Goal: Complete application form

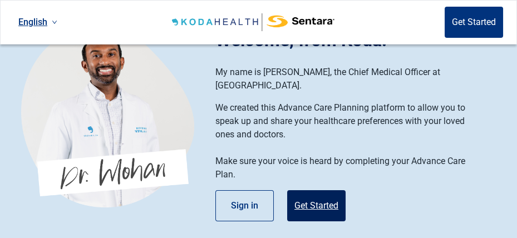
scroll to position [56, 0]
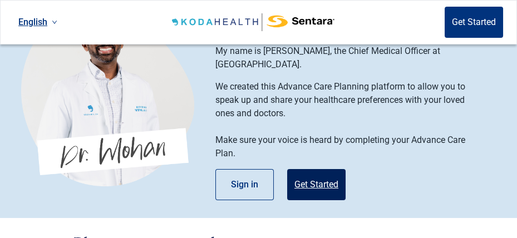
click at [308, 172] on button "Get Started" at bounding box center [316, 184] width 58 height 31
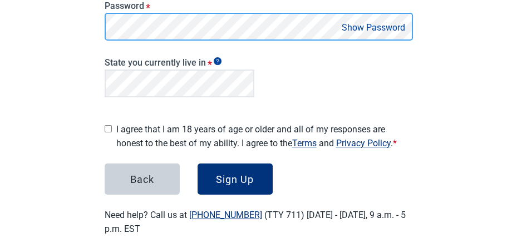
scroll to position [223, 0]
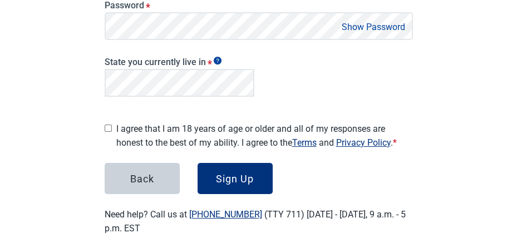
click at [352, 23] on button "Show Password" at bounding box center [373, 26] width 70 height 15
click at [108, 125] on input "I agree that I am 18 years of age or older and all of my responses are honest t…" at bounding box center [108, 128] width 7 height 7
checkbox input "true"
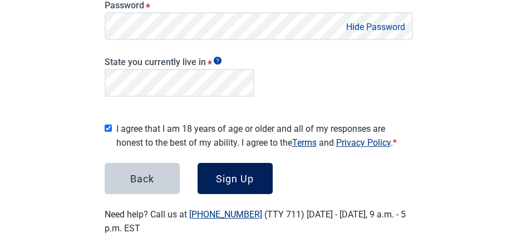
click at [236, 175] on div "Sign Up" at bounding box center [235, 178] width 38 height 11
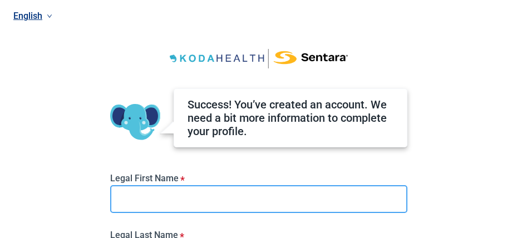
click at [146, 202] on input "Legal First Name *" at bounding box center [258, 199] width 297 height 28
type input "[PERSON_NAME]"
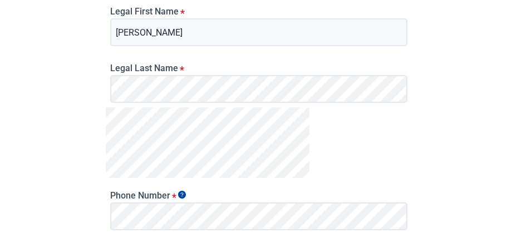
scroll to position [278, 0]
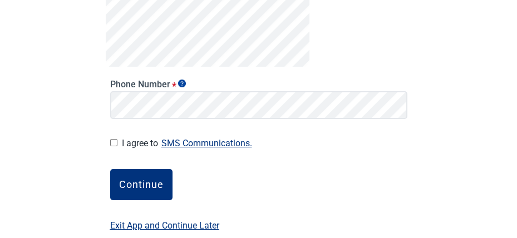
click at [114, 141] on input "I agree to SMS Communications." at bounding box center [113, 142] width 7 height 7
checkbox input "true"
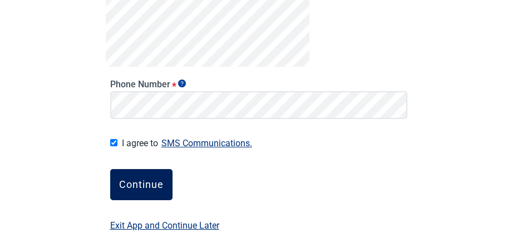
click at [144, 184] on div "Continue" at bounding box center [141, 184] width 45 height 11
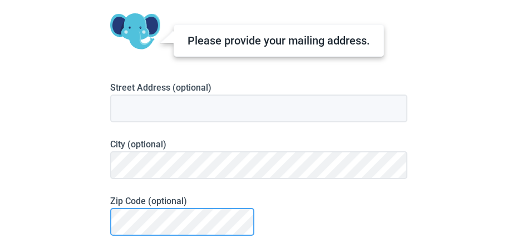
scroll to position [137, 0]
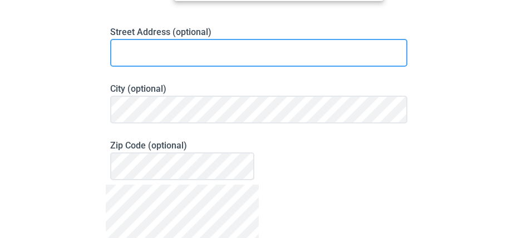
click at [120, 50] on input at bounding box center [258, 53] width 297 height 28
type input "[STREET_ADDRESS][PERSON_NAME]"
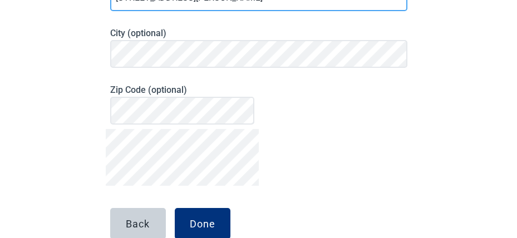
scroll to position [249, 0]
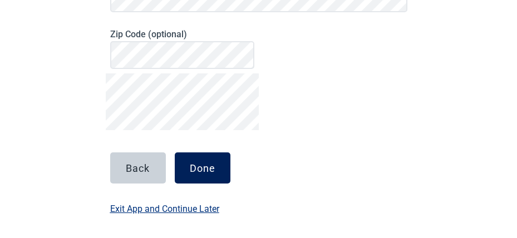
click at [201, 170] on div "Done" at bounding box center [203, 167] width 26 height 11
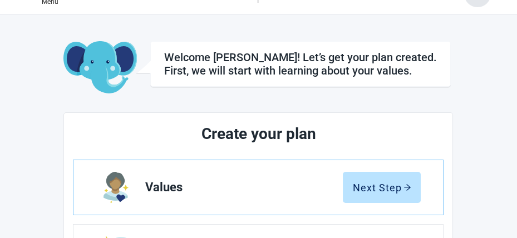
scroll to position [82, 0]
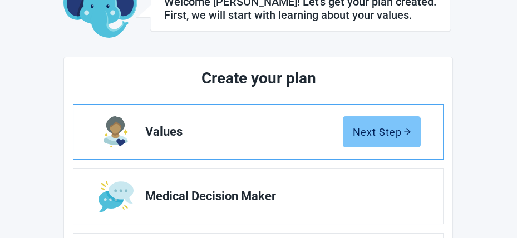
click at [358, 132] on div "Next Step" at bounding box center [381, 131] width 59 height 11
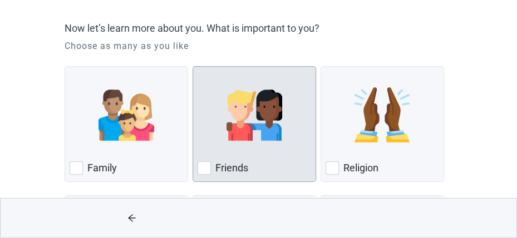
scroll to position [111, 0]
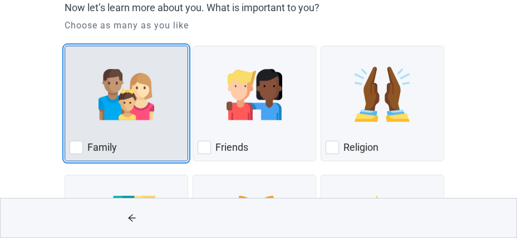
click at [117, 105] on img "Family, checkbox, not checked" at bounding box center [126, 95] width 56 height 56
click at [65, 46] on input "Family" at bounding box center [65, 46] width 1 height 1
checkbox input "true"
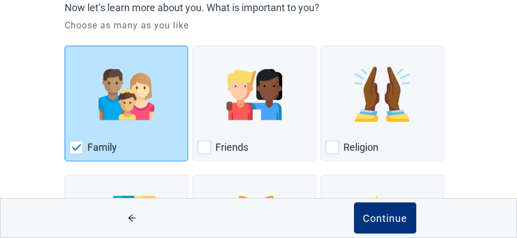
scroll to position [223, 0]
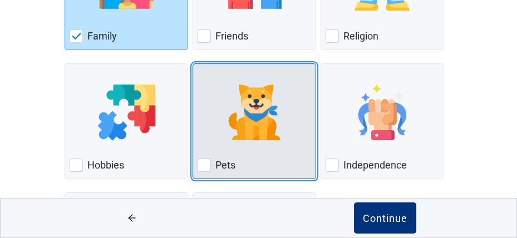
click at [231, 144] on div "Pets, checkbox, not checked" at bounding box center [255, 112] width 114 height 88
click at [193, 64] on input "Pets" at bounding box center [193, 63] width 1 height 1
checkbox input "true"
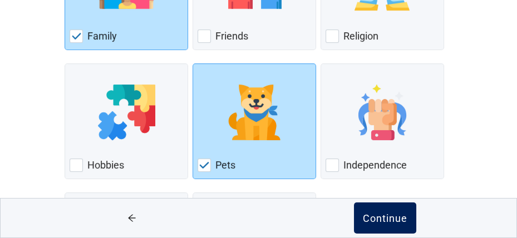
click at [382, 219] on div "Continue" at bounding box center [385, 218] width 45 height 11
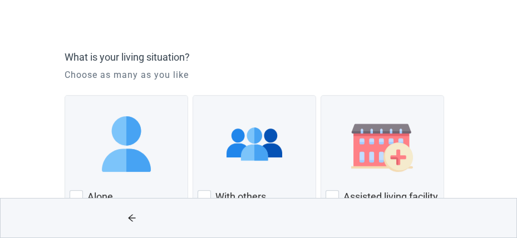
scroll to position [111, 0]
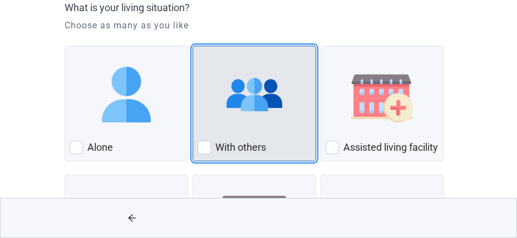
click at [208, 144] on div "With Others, checkbox, not checked" at bounding box center [204, 147] width 13 height 13
click at [193, 46] on input "With others" at bounding box center [193, 46] width 1 height 1
checkbox input "true"
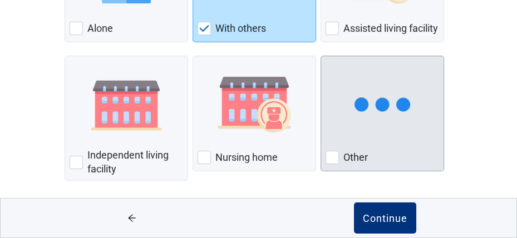
scroll to position [244, 0]
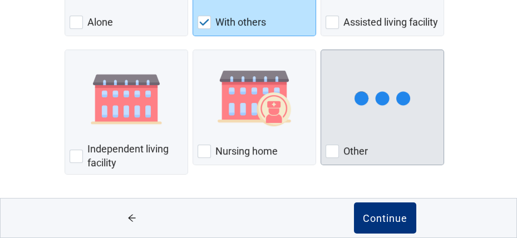
click at [331, 152] on div "Other, checkbox, not checked" at bounding box center [331, 151] width 13 height 13
click at [321, 50] on input "Other" at bounding box center [320, 50] width 1 height 1
checkbox input "true"
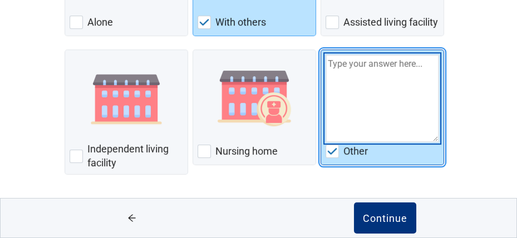
click at [334, 64] on textarea "Other" at bounding box center [382, 99] width 114 height 88
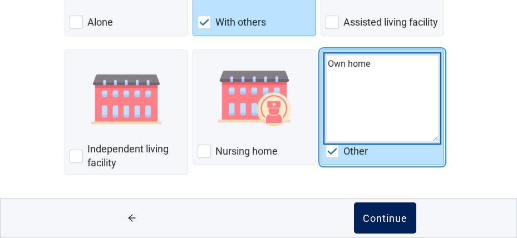
type textarea "Own home"
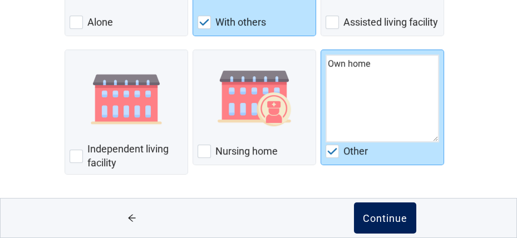
click at [391, 221] on div "Continue" at bounding box center [385, 218] width 45 height 11
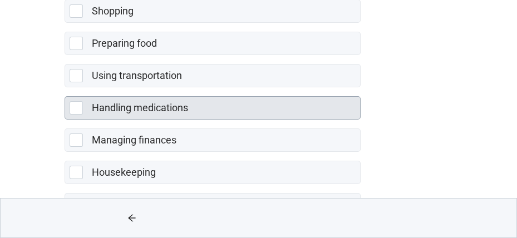
scroll to position [349, 0]
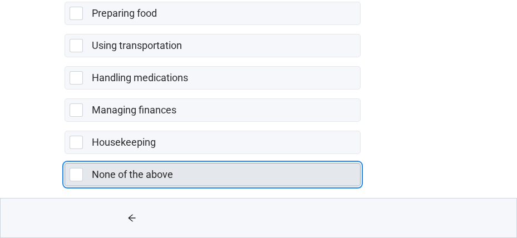
click at [76, 168] on div "None of the above, checkbox, not selected" at bounding box center [76, 174] width 13 height 13
click at [65, 155] on input "None of the above" at bounding box center [65, 154] width 1 height 1
checkbox input "true"
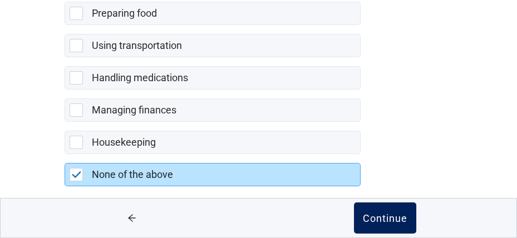
click at [384, 217] on div "Continue" at bounding box center [385, 218] width 45 height 11
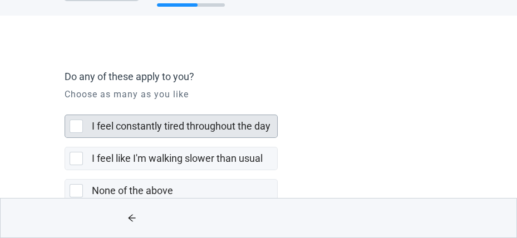
scroll to position [56, 0]
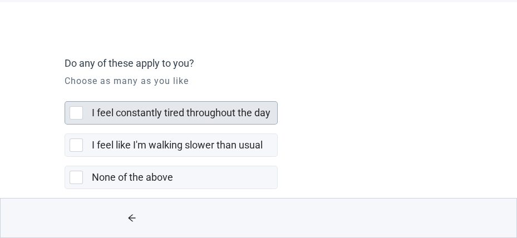
click at [75, 110] on div "I feel constantly tired throughout the day, checkbox, not selected" at bounding box center [76, 112] width 13 height 13
click at [65, 93] on input "I feel constantly tired throughout the day" at bounding box center [65, 92] width 1 height 1
checkbox input "true"
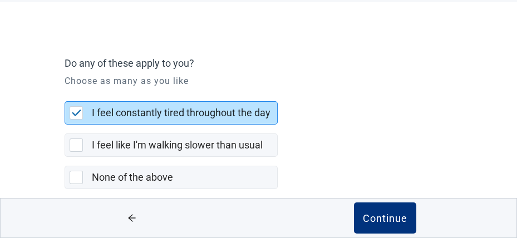
scroll to position [63, 0]
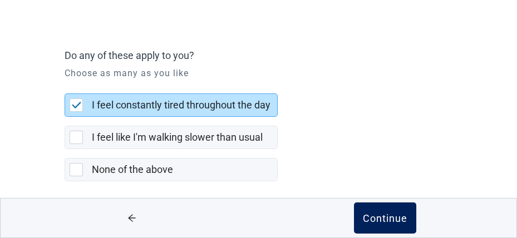
click at [385, 220] on div "Continue" at bounding box center [385, 218] width 45 height 11
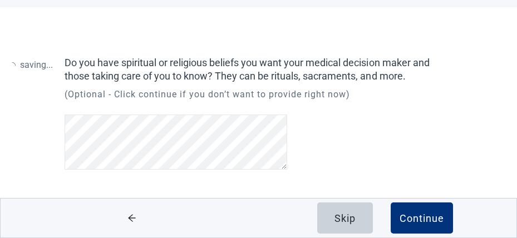
scroll to position [50, 0]
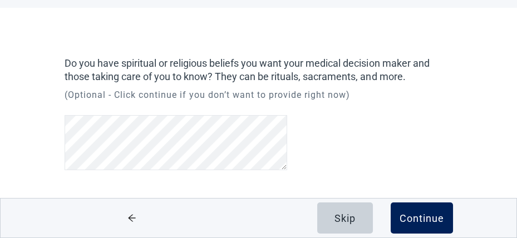
click at [416, 216] on div "Continue" at bounding box center [422, 218] width 45 height 11
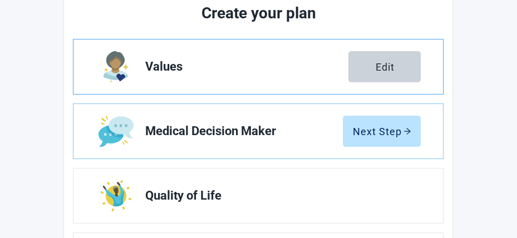
scroll to position [161, 0]
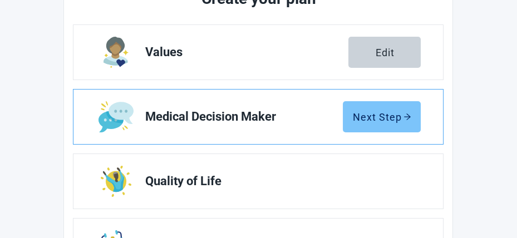
click at [372, 114] on div "Next Step" at bounding box center [381, 116] width 59 height 11
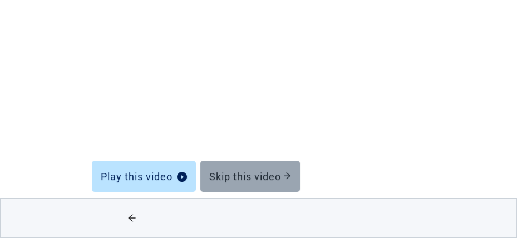
click at [265, 173] on div "Skip this video" at bounding box center [250, 176] width 82 height 11
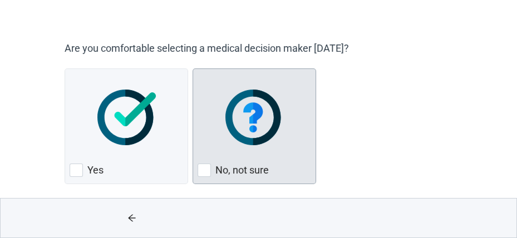
scroll to position [79, 0]
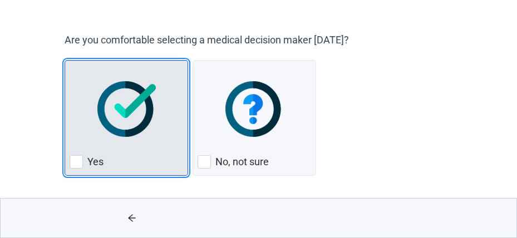
click at [78, 162] on div "Yes, checkbox, not checked" at bounding box center [76, 161] width 13 height 13
click at [65, 61] on input "Yes" at bounding box center [65, 60] width 1 height 1
checkbox input "true"
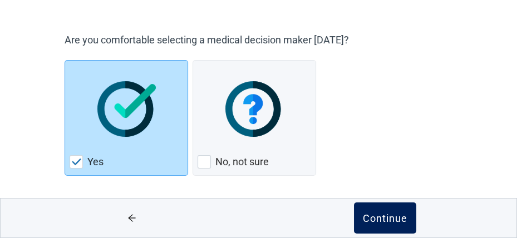
click at [376, 215] on div "Continue" at bounding box center [385, 218] width 45 height 11
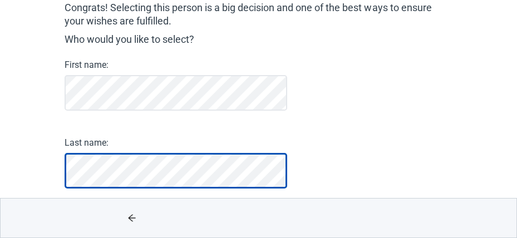
scroll to position [119, 0]
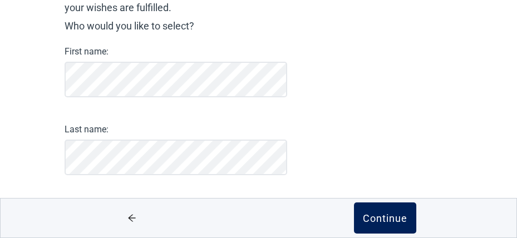
click at [378, 220] on div "Continue" at bounding box center [385, 218] width 45 height 11
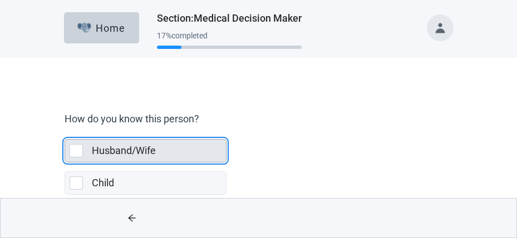
click at [73, 150] on div "Husband/Wife, checkbox, not selected" at bounding box center [76, 150] width 13 height 13
click at [65, 131] on input "Husband/Wife" at bounding box center [65, 130] width 1 height 1
checkbox input "true"
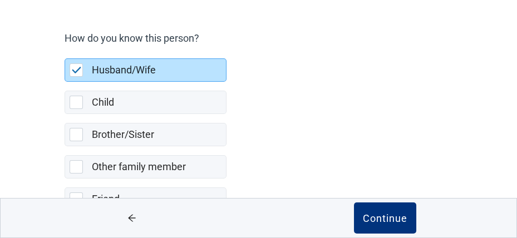
scroll to position [111, 0]
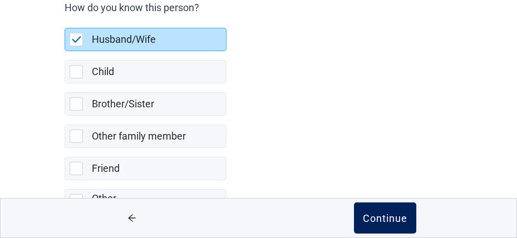
click at [384, 220] on div "Continue" at bounding box center [385, 218] width 45 height 11
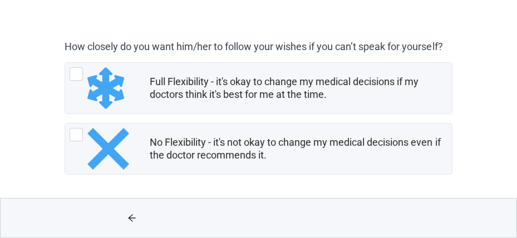
scroll to position [85, 0]
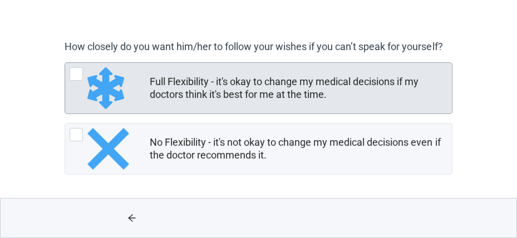
click at [78, 74] on div "Full Flexibility - it's okay to change my medical decisions if my doctors think…" at bounding box center [76, 73] width 13 height 13
click at [65, 63] on input "Full Flexibility - it's okay to change my medical decisions if my doctors think…" at bounding box center [65, 62] width 1 height 1
radio input "true"
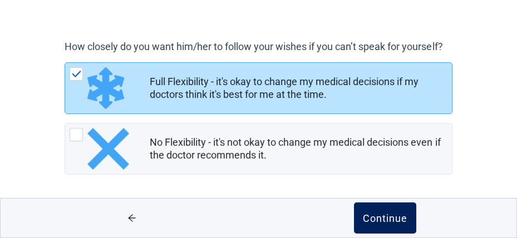
click at [374, 219] on div "Continue" at bounding box center [385, 218] width 45 height 11
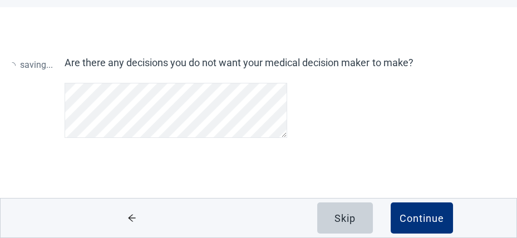
scroll to position [50, 0]
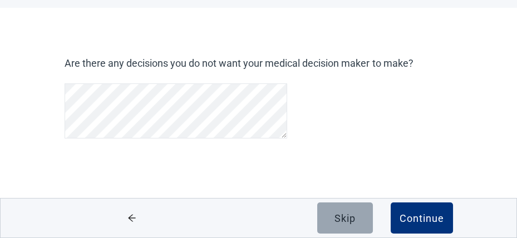
click at [346, 218] on div "Skip" at bounding box center [344, 218] width 21 height 11
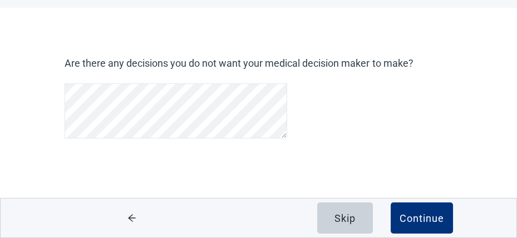
click at [61, 93] on div "Are there any decisions you do not want your medical decision maker to make? Sk…" at bounding box center [258, 134] width 465 height 209
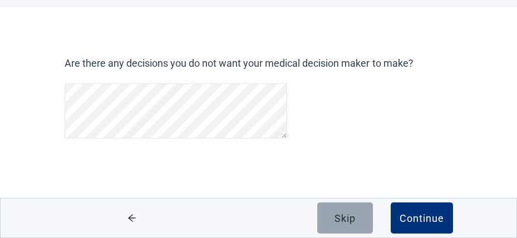
click at [336, 214] on div "Skip" at bounding box center [344, 218] width 21 height 11
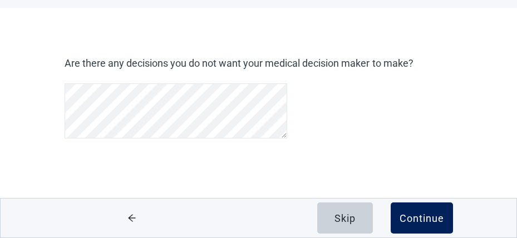
click at [414, 216] on div "Continue" at bounding box center [422, 218] width 45 height 11
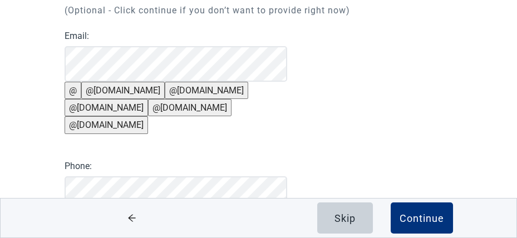
scroll to position [78, 0]
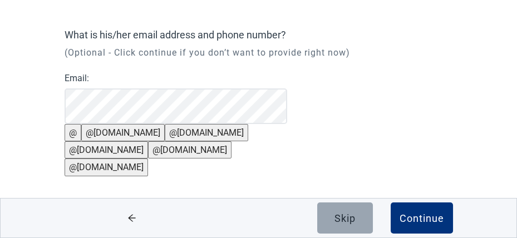
click at [348, 214] on div "Skip" at bounding box center [344, 218] width 21 height 11
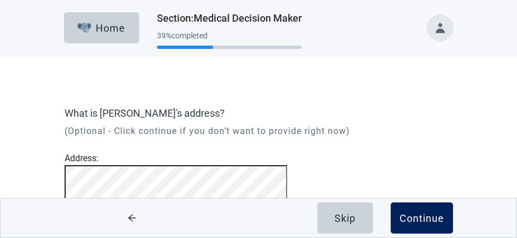
click at [429, 215] on div "Continue" at bounding box center [422, 218] width 45 height 11
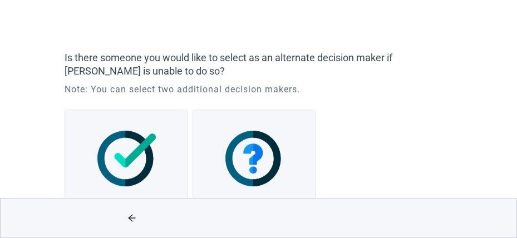
scroll to position [110, 0]
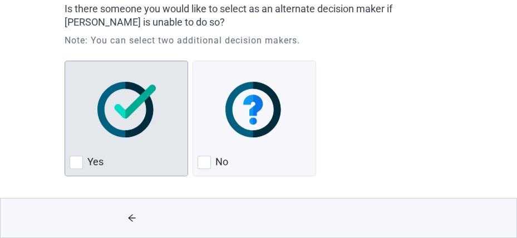
click at [77, 160] on div "Yes, checkbox, not checked" at bounding box center [76, 162] width 13 height 13
click at [65, 61] on input "Yes" at bounding box center [65, 61] width 1 height 1
checkbox input "true"
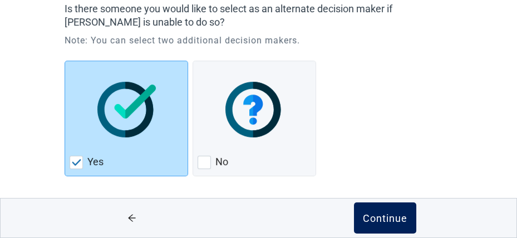
click at [379, 216] on div "Continue" at bounding box center [385, 218] width 45 height 11
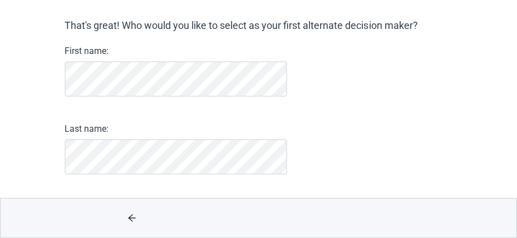
scroll to position [87, 0]
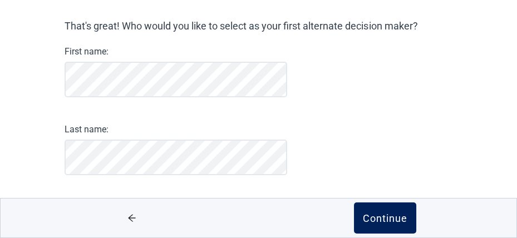
click at [381, 221] on div "Continue" at bounding box center [385, 218] width 45 height 11
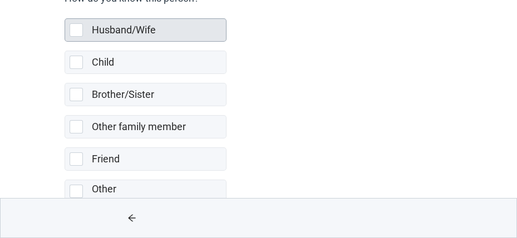
scroll to position [159, 0]
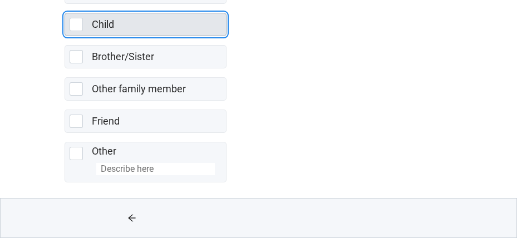
click at [77, 22] on div "Child, checkbox, not selected" at bounding box center [76, 24] width 13 height 13
click at [65, 4] on input "Child" at bounding box center [65, 4] width 1 height 1
checkbox input "true"
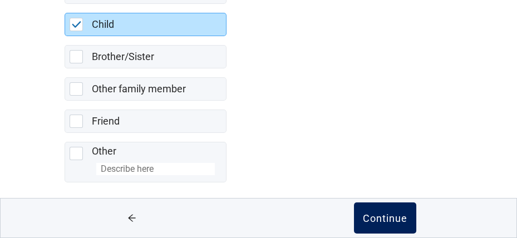
click at [378, 218] on div "Continue" at bounding box center [385, 218] width 45 height 11
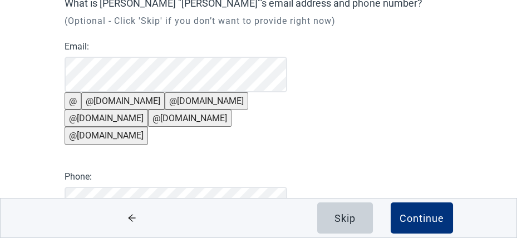
scroll to position [134, 0]
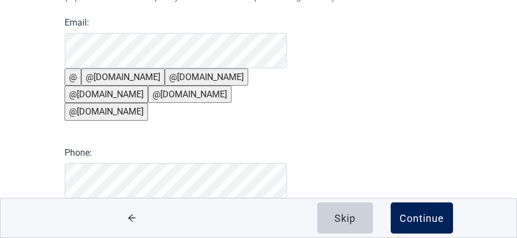
click at [418, 215] on div "Continue" at bounding box center [422, 218] width 45 height 11
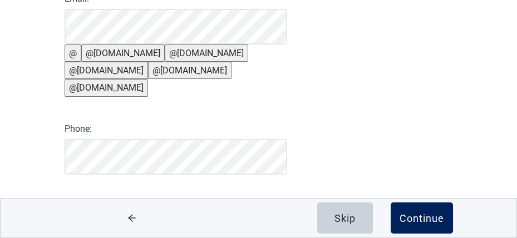
click at [417, 216] on div "Continue" at bounding box center [422, 218] width 45 height 11
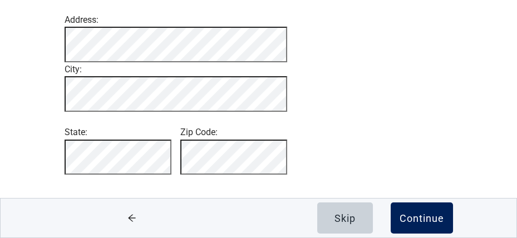
scroll to position [164, 0]
click at [417, 218] on div "Continue" at bounding box center [422, 218] width 45 height 11
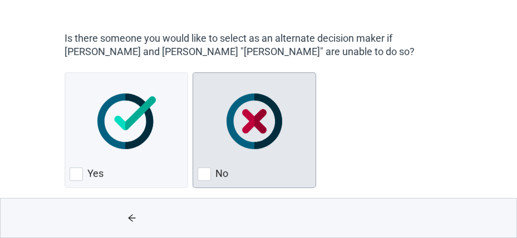
scroll to position [93, 0]
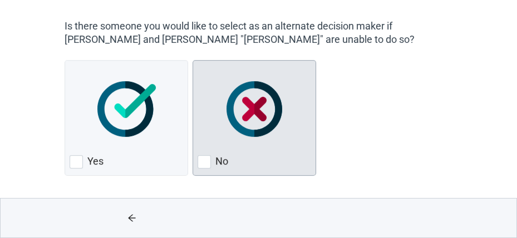
click at [204, 162] on div "No, checkbox, not checked" at bounding box center [204, 161] width 13 height 13
click at [193, 61] on input "No" at bounding box center [193, 60] width 1 height 1
checkbox input "true"
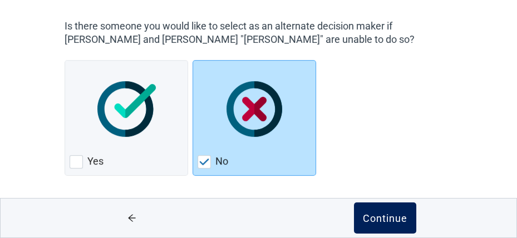
click at [386, 218] on div "Continue" at bounding box center [385, 218] width 45 height 11
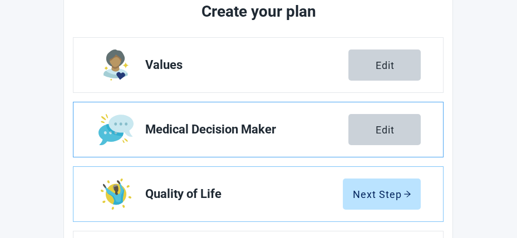
scroll to position [204, 0]
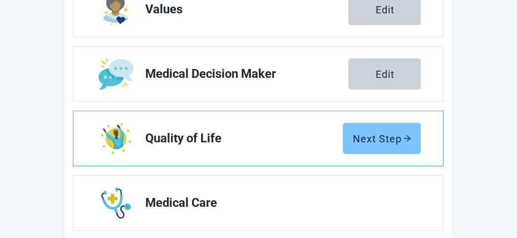
click at [372, 136] on div "Next Step" at bounding box center [381, 138] width 59 height 11
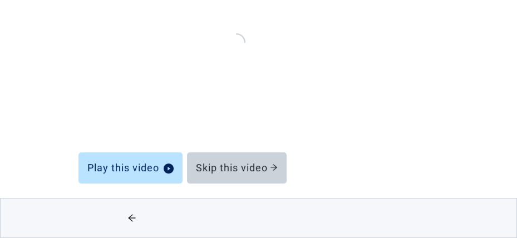
scroll to position [183, 0]
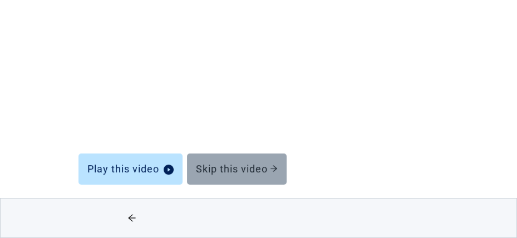
click at [258, 165] on div "Skip this video" at bounding box center [237, 169] width 82 height 11
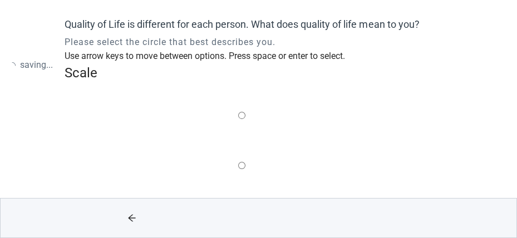
scroll to position [50, 0]
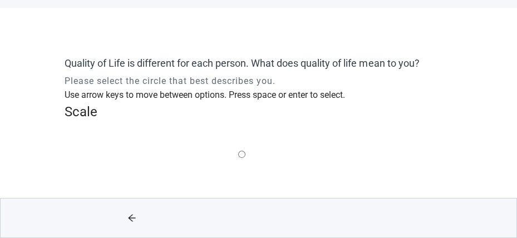
click at [238, 198] on label "Main content" at bounding box center [241, 205] width 7 height 14
click at [238, 201] on input "Quality of life scale: 25 out of 100. 25% between extremes" at bounding box center [241, 204] width 7 height 7
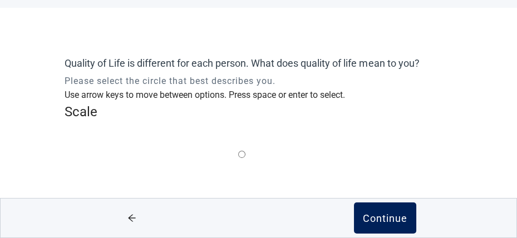
click at [374, 215] on div "Continue" at bounding box center [385, 218] width 45 height 11
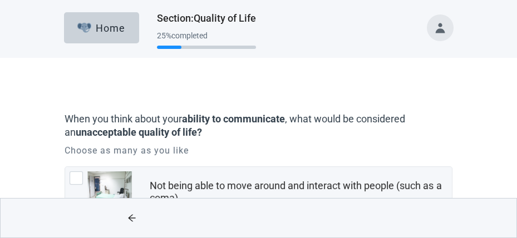
scroll to position [111, 0]
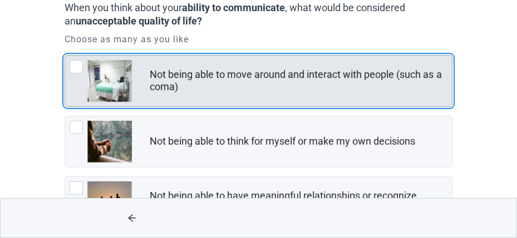
click at [77, 65] on div "Not being able to move around and interact with people (such as a coma), checkb…" at bounding box center [76, 66] width 13 height 13
click at [65, 56] on input "Not being able to move around and interact with people (such as a coma)" at bounding box center [65, 55] width 1 height 1
checkbox input "true"
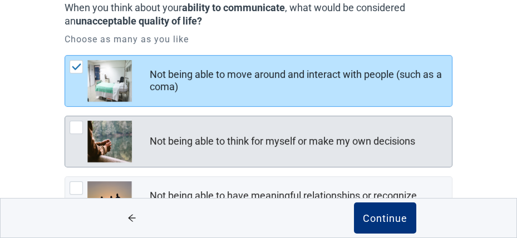
click at [77, 125] on div "Not being able to think for myself or make my own decisions, checkbox, not chec…" at bounding box center [76, 127] width 13 height 13
click at [65, 116] on input "Not being able to think for myself or make my own decisions" at bounding box center [65, 116] width 1 height 1
checkbox input "true"
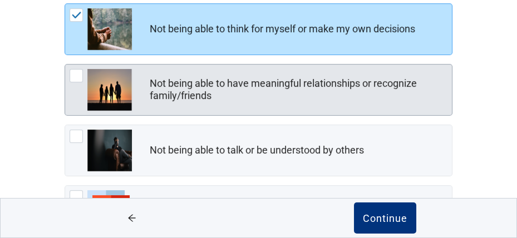
scroll to position [167, 0]
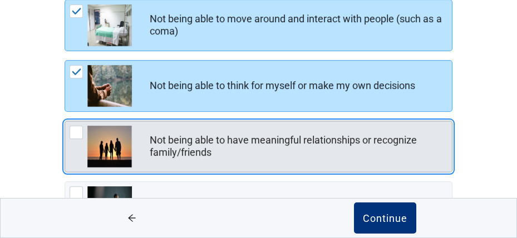
click at [71, 130] on div "Not being able to have meaningful relationships or recognize family/friends, ch…" at bounding box center [76, 132] width 13 height 13
click at [65, 121] on input "Not being able to have meaningful relationships or recognize family/friends" at bounding box center [65, 121] width 1 height 1
checkbox input "true"
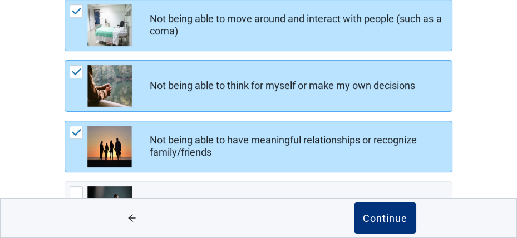
scroll to position [223, 0]
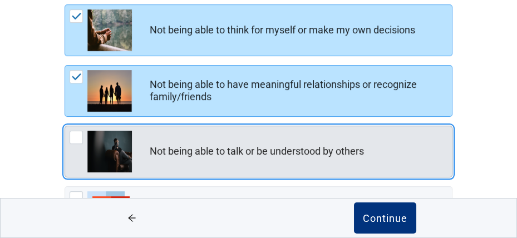
click at [76, 136] on div "Not being able to talk or be understood by others, checkbox, not checked" at bounding box center [76, 137] width 13 height 13
click at [65, 126] on input "Not being able to talk or be understood by others" at bounding box center [65, 126] width 1 height 1
checkbox input "true"
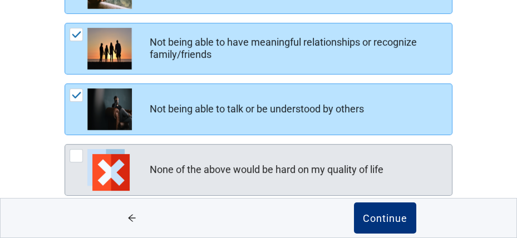
scroll to position [283, 0]
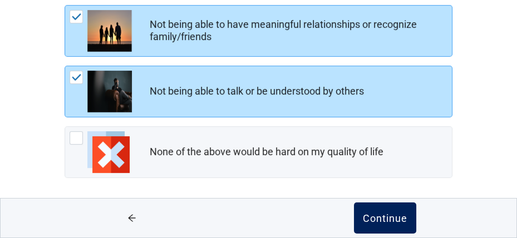
click at [383, 218] on div "Continue" at bounding box center [385, 218] width 45 height 11
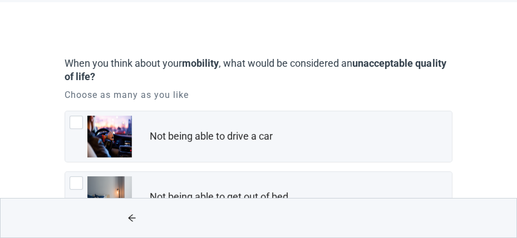
scroll to position [111, 0]
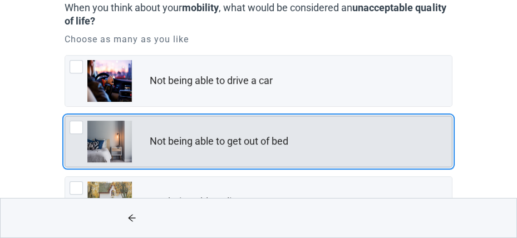
click at [77, 124] on div "Not being able to get out of bed, checkbox, not checked" at bounding box center [76, 127] width 13 height 13
click at [65, 116] on input "Not being able to get out of bed" at bounding box center [65, 116] width 1 height 1
checkbox input "true"
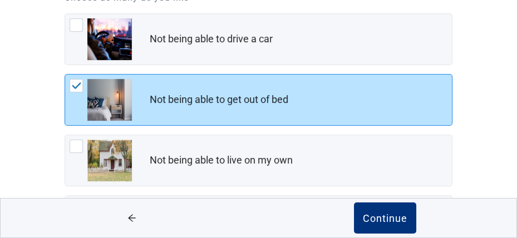
scroll to position [167, 0]
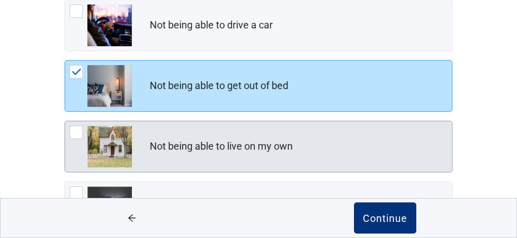
click at [78, 131] on div "Not being able to live on my own, checkbox, not checked" at bounding box center [76, 132] width 13 height 13
click at [65, 121] on input "Not being able to live on my own" at bounding box center [65, 121] width 1 height 1
checkbox input "true"
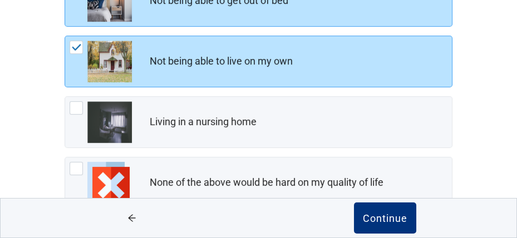
scroll to position [283, 0]
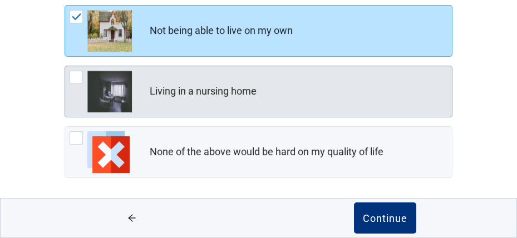
click at [77, 75] on div "Living in a nursing home, checkbox, not checked" at bounding box center [76, 77] width 13 height 13
click at [65, 66] on input "Living in a nursing home" at bounding box center [65, 66] width 1 height 1
checkbox input "true"
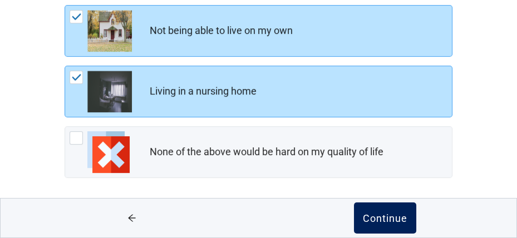
click at [385, 219] on div "Continue" at bounding box center [385, 218] width 45 height 11
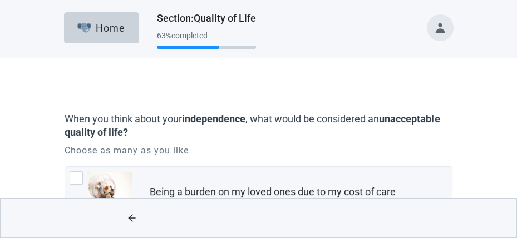
scroll to position [56, 0]
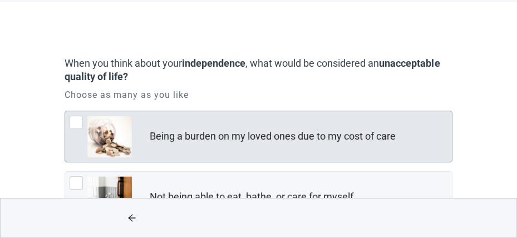
click at [79, 120] on div "Being a burden on my loved ones due to my cost of care, checkbox, not checked" at bounding box center [76, 122] width 13 height 13
click at [65, 111] on input "Being a burden on my loved ones due to my cost of care" at bounding box center [65, 111] width 1 height 1
checkbox input "true"
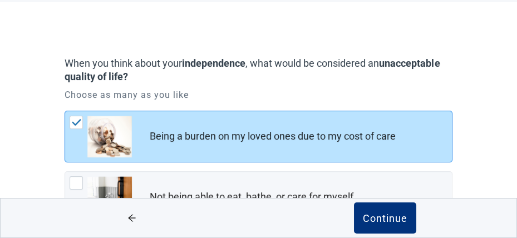
scroll to position [111, 0]
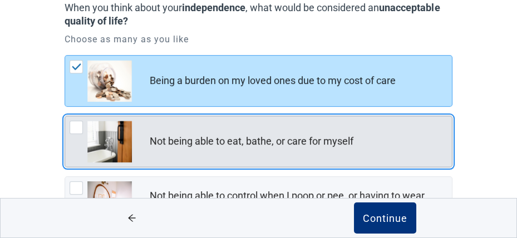
click at [80, 126] on div "Not being able to eat, bathe, or care for myself, checkbox, not checked" at bounding box center [76, 127] width 13 height 13
click at [65, 116] on input "Not being able to eat, bathe, or care for myself" at bounding box center [65, 116] width 1 height 1
checkbox input "true"
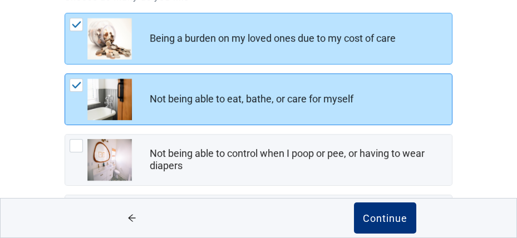
scroll to position [167, 0]
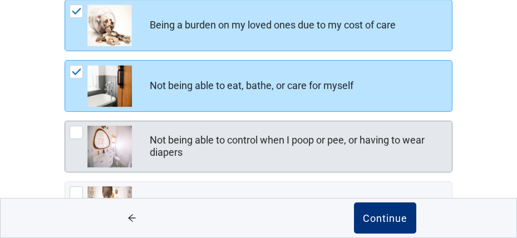
click at [76, 129] on div "Not being able to control when I poop or pee, or having to wear diapers, checkb…" at bounding box center [76, 132] width 13 height 13
click at [65, 121] on input "Not being able to control when I poop or pee, or having to wear diapers" at bounding box center [65, 121] width 1 height 1
checkbox input "true"
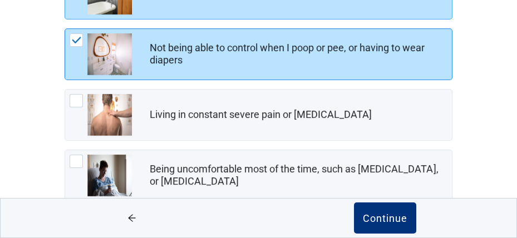
scroll to position [278, 0]
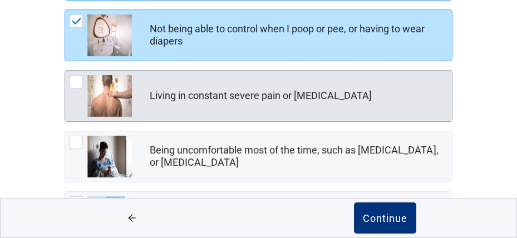
click at [74, 77] on div "Living in constant severe pain or shortness of breath, checkbox, not checked" at bounding box center [76, 81] width 13 height 13
click at [65, 71] on input "Living in constant severe pain or [MEDICAL_DATA]" at bounding box center [65, 70] width 1 height 1
checkbox input "true"
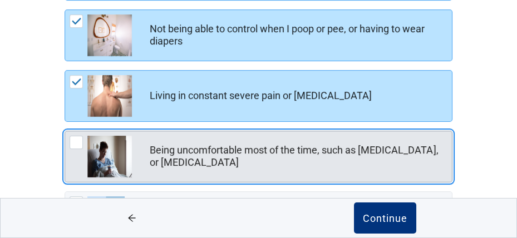
click at [80, 139] on div "Being uncomfortable most of the time, such as nausea, vomiting, or diarrhea, ch…" at bounding box center [76, 142] width 13 height 13
click at [65, 131] on input "Being uncomfortable most of the time, such as [MEDICAL_DATA], or [MEDICAL_DATA]" at bounding box center [65, 131] width 1 height 1
checkbox input "true"
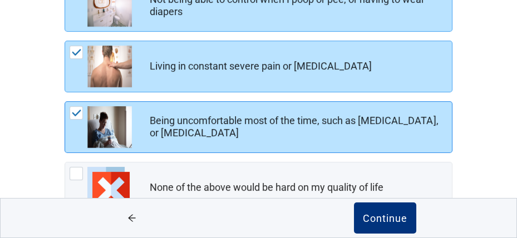
scroll to position [343, 0]
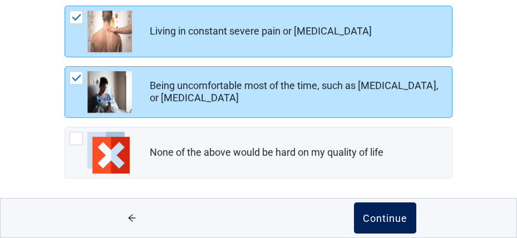
click at [382, 217] on div "Continue" at bounding box center [385, 218] width 45 height 11
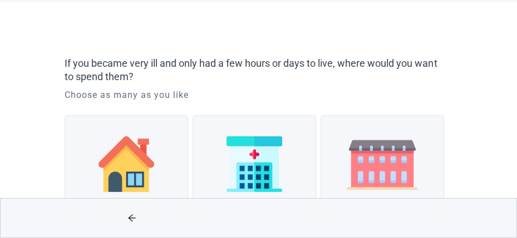
scroll to position [111, 0]
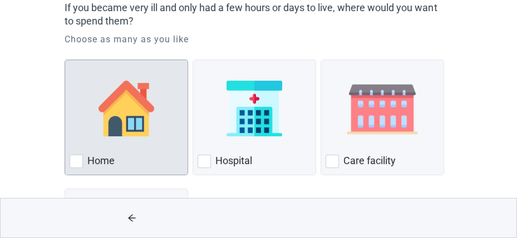
click at [77, 158] on div "Home, checkbox, not checked" at bounding box center [76, 161] width 13 height 13
click at [65, 60] on input "Home" at bounding box center [65, 60] width 1 height 1
checkbox input "true"
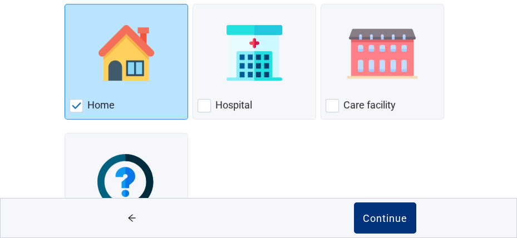
scroll to position [239, 0]
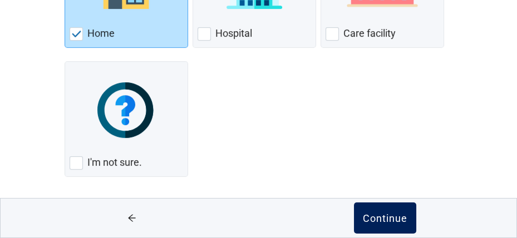
click at [382, 219] on div "Continue" at bounding box center [385, 218] width 45 height 11
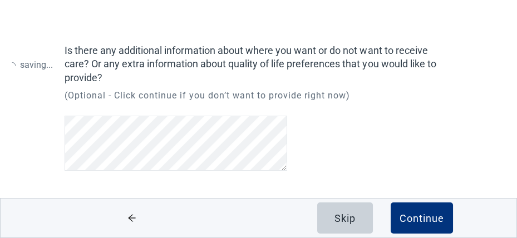
scroll to position [63, 0]
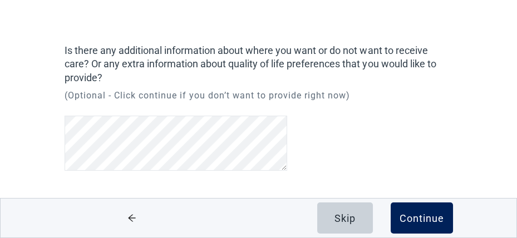
click at [420, 220] on div "Continue" at bounding box center [422, 218] width 45 height 11
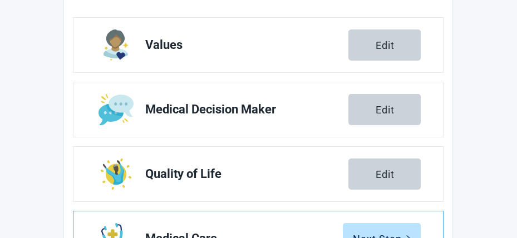
scroll to position [285, 0]
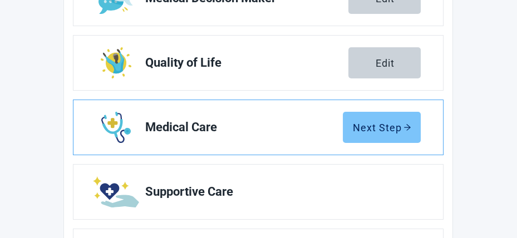
click at [382, 127] on div "Next Step" at bounding box center [381, 127] width 59 height 11
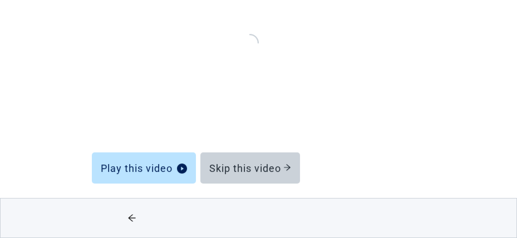
scroll to position [170, 0]
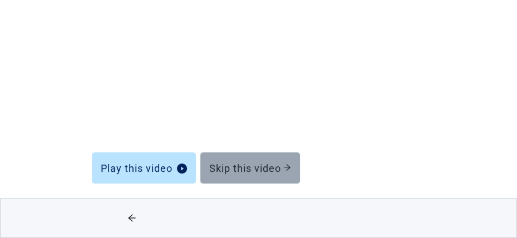
click at [274, 167] on div "Skip this video" at bounding box center [250, 167] width 82 height 11
click at [265, 166] on div "Skip this video" at bounding box center [250, 167] width 82 height 11
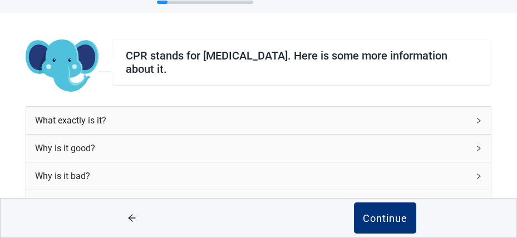
scroll to position [58, 0]
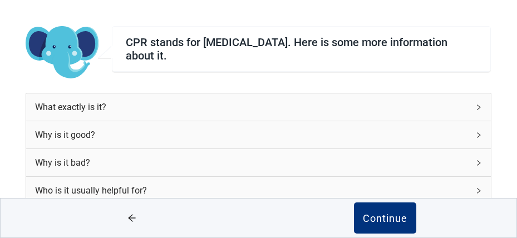
click at [475, 108] on icon "right" at bounding box center [478, 107] width 7 height 7
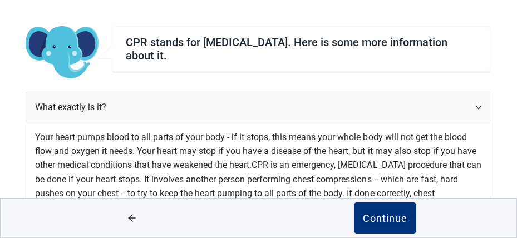
click at [475, 111] on icon "right" at bounding box center [478, 107] width 7 height 7
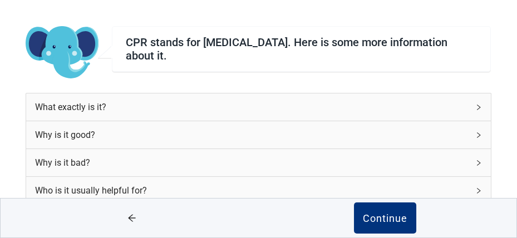
click at [475, 139] on icon "right" at bounding box center [478, 135] width 7 height 7
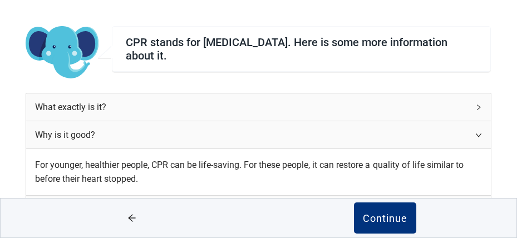
click at [475, 139] on icon "right" at bounding box center [478, 135] width 7 height 7
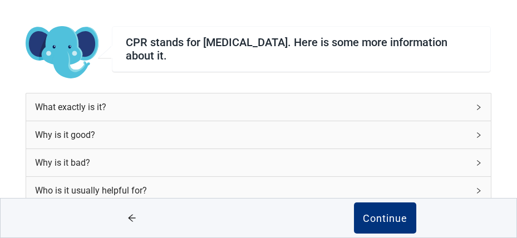
click at [475, 166] on icon "right" at bounding box center [478, 163] width 7 height 7
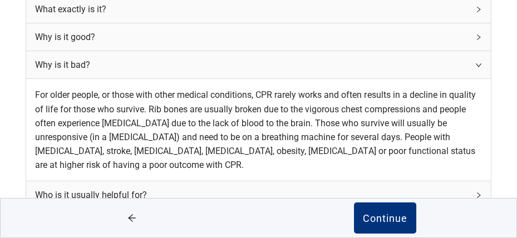
scroll to position [170, 0]
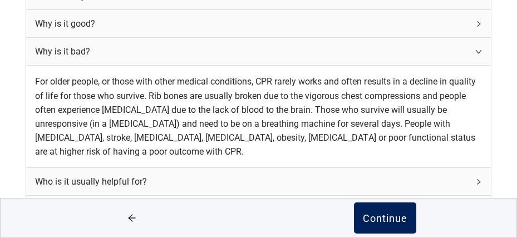
click at [369, 215] on div "Continue" at bounding box center [385, 218] width 45 height 11
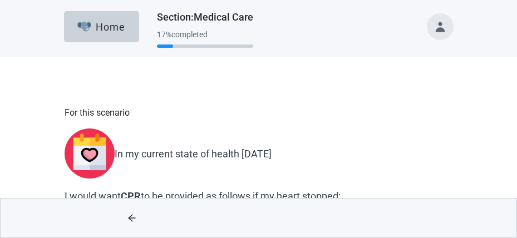
scroll to position [111, 0]
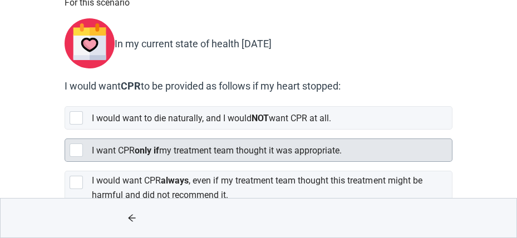
click at [76, 144] on div "[object Object], checkbox, not selected" at bounding box center [76, 150] width 13 height 13
click at [65, 130] on input "I want CPR only if my treatment team thought it was appropriate." at bounding box center [65, 130] width 1 height 1
checkbox input "true"
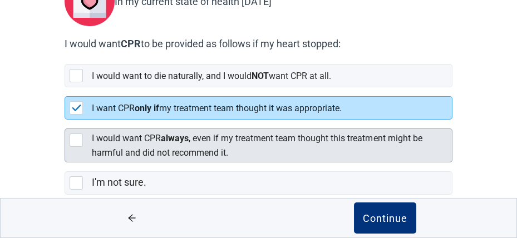
scroll to position [98, 0]
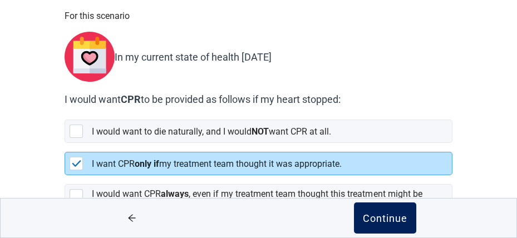
click at [382, 215] on div "Continue" at bounding box center [385, 218] width 45 height 11
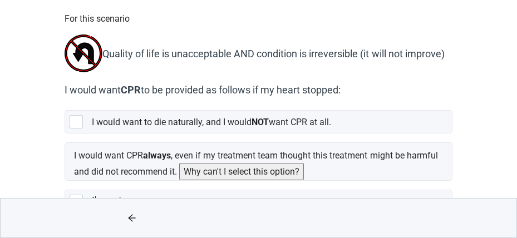
scroll to position [111, 0]
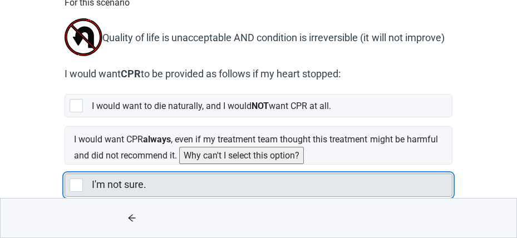
click at [76, 179] on div "I'm not sure., checkbox, not selected" at bounding box center [76, 185] width 13 height 13
click at [65, 165] on input "I'm not sure." at bounding box center [65, 165] width 1 height 1
checkbox input "true"
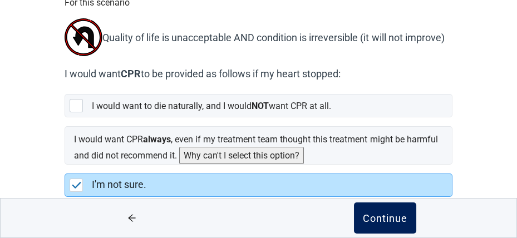
click at [381, 218] on div "Continue" at bounding box center [385, 218] width 45 height 11
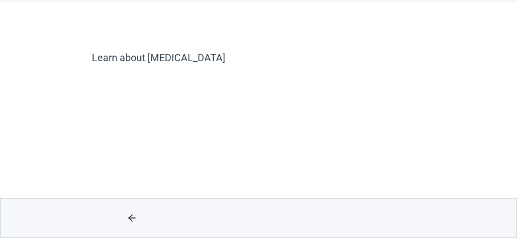
scroll to position [167, 0]
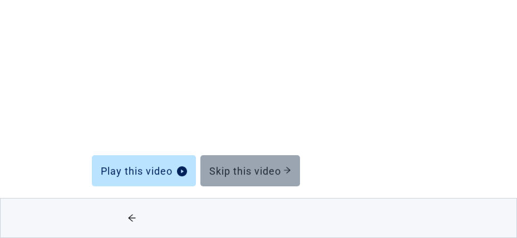
click at [250, 171] on div "Skip this video" at bounding box center [250, 170] width 82 height 11
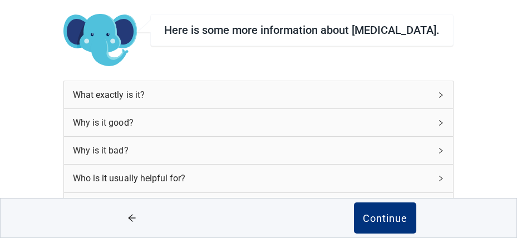
scroll to position [56, 0]
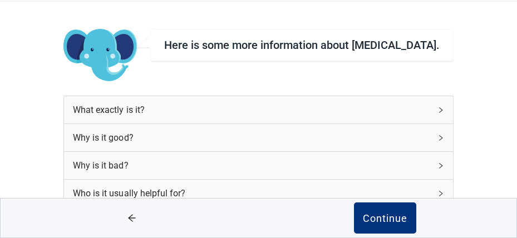
click at [437, 107] on icon "right" at bounding box center [440, 110] width 7 height 7
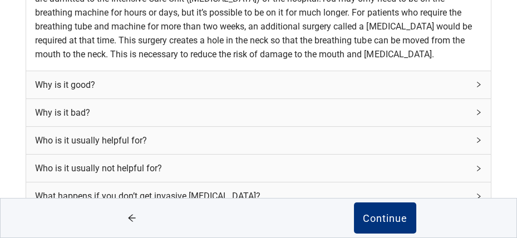
scroll to position [389, 0]
click at [475, 116] on icon "right" at bounding box center [478, 112] width 7 height 7
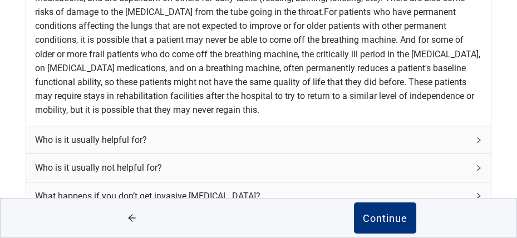
scroll to position [612, 0]
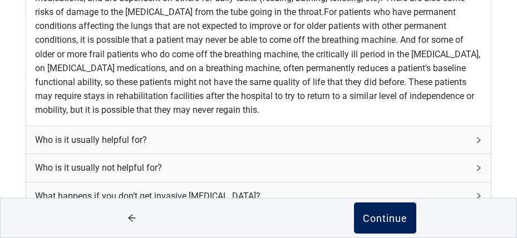
click at [382, 218] on div "Continue" at bounding box center [385, 218] width 45 height 11
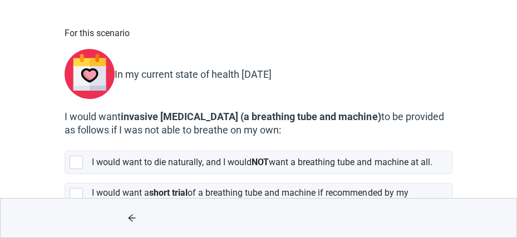
scroll to position [111, 0]
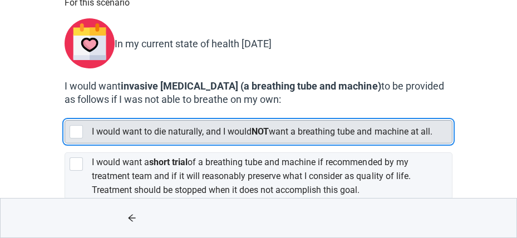
click at [76, 125] on div "[object Object], checkbox, not selected" at bounding box center [76, 131] width 13 height 13
click at [65, 112] on input "I would want to die naturally, and I would NOT want a breathing tube and machin…" at bounding box center [65, 111] width 1 height 1
checkbox input "true"
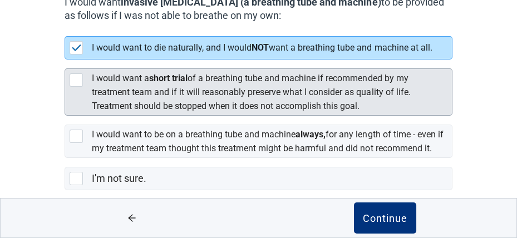
scroll to position [217, 0]
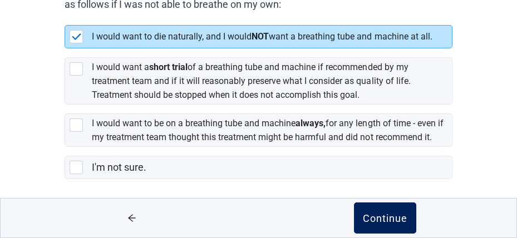
click at [381, 220] on div "Continue" at bounding box center [385, 218] width 45 height 11
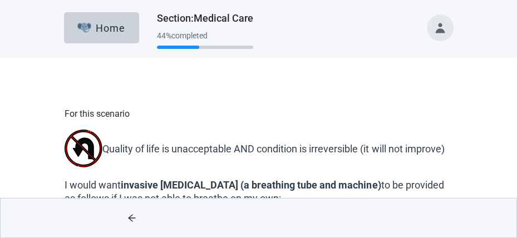
scroll to position [56, 0]
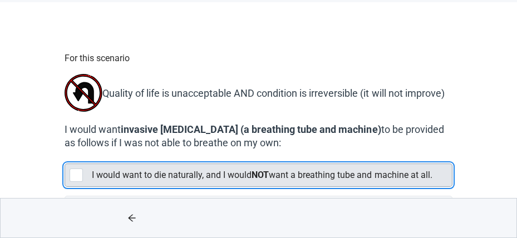
click at [76, 174] on div "[object Object], checkbox, not selected" at bounding box center [76, 175] width 13 height 13
click at [65, 155] on input "I would want to die naturally, and I would NOT want a breathing tube and machin…" at bounding box center [65, 155] width 1 height 1
checkbox input "true"
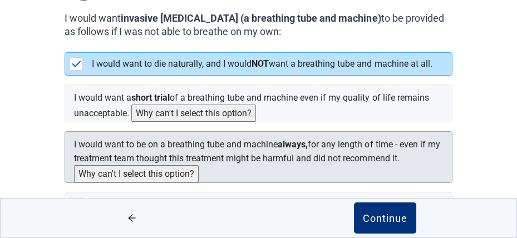
scroll to position [206, 0]
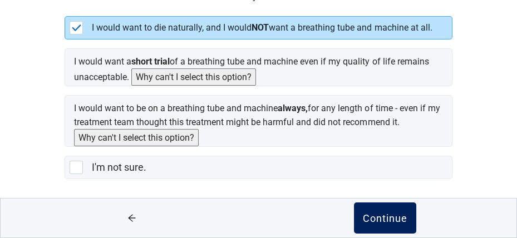
click at [378, 218] on div "Continue" at bounding box center [385, 218] width 45 height 11
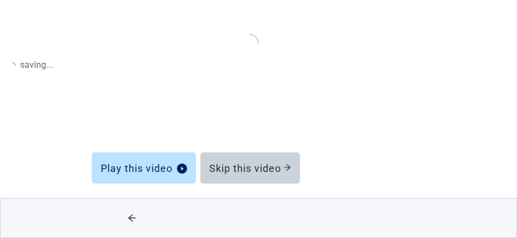
scroll to position [170, 0]
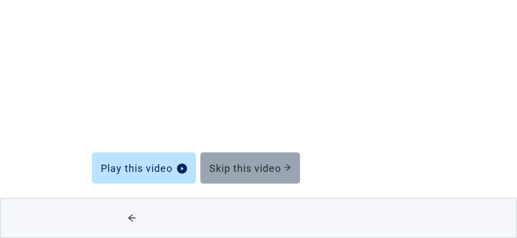
click at [244, 170] on div "Skip this video" at bounding box center [250, 167] width 82 height 11
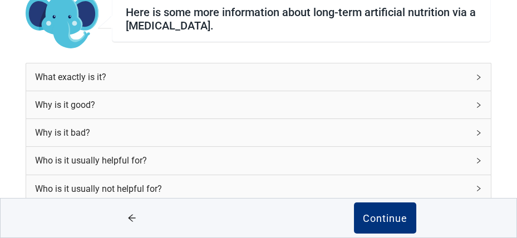
scroll to position [3, 0]
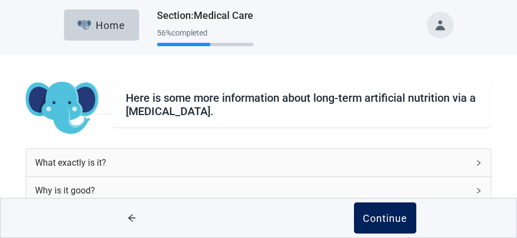
click at [382, 220] on div "Continue" at bounding box center [385, 218] width 45 height 11
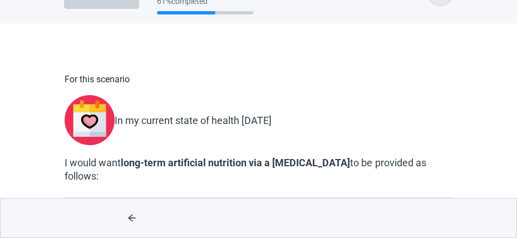
scroll to position [56, 0]
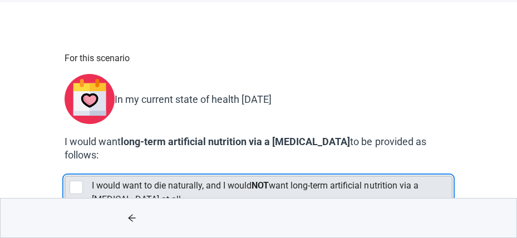
click at [75, 181] on div "[object Object], checkbox, not selected" at bounding box center [76, 187] width 13 height 13
click at [65, 167] on input "I would want to die naturally, and I would NOT want long-term artificial nutrit…" at bounding box center [65, 167] width 1 height 1
checkbox input "true"
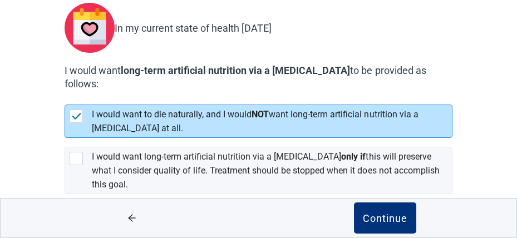
scroll to position [167, 0]
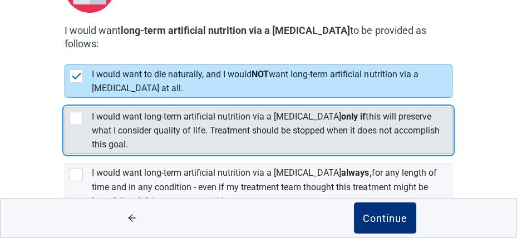
click at [76, 112] on div "[object Object], checkbox, not selected" at bounding box center [76, 118] width 13 height 13
click at [65, 98] on input "I would want long-term artificial nutrition via a [MEDICAL_DATA] only if this w…" at bounding box center [65, 98] width 1 height 1
checkbox input "true"
checkbox input "false"
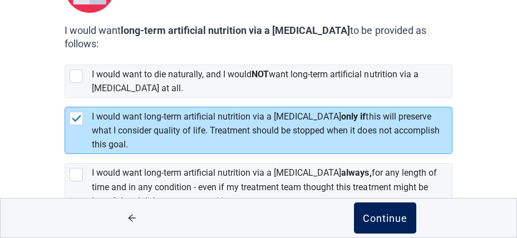
click at [384, 219] on div "Continue" at bounding box center [385, 218] width 45 height 11
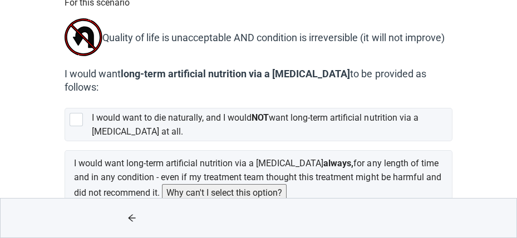
scroll to position [167, 0]
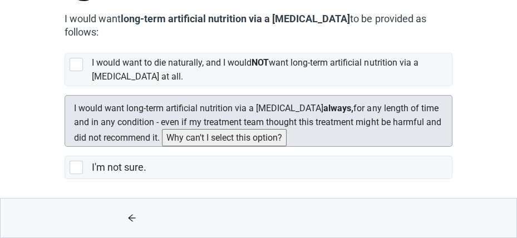
click at [162, 146] on button "Why can't I select this option?" at bounding box center [224, 137] width 125 height 17
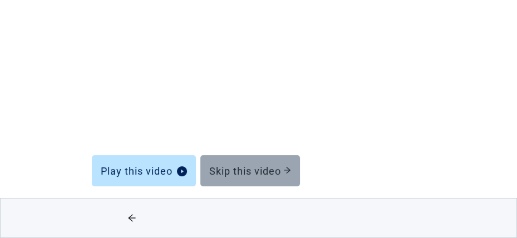
click at [249, 168] on div "Skip this video" at bounding box center [250, 170] width 82 height 11
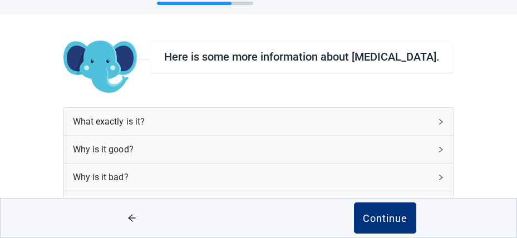
scroll to position [31, 0]
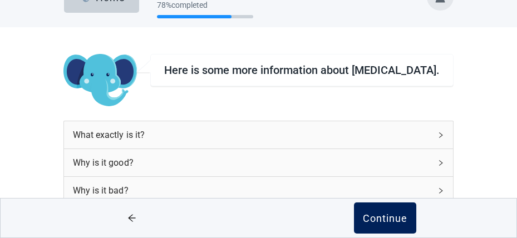
click at [379, 215] on div "Continue" at bounding box center [385, 218] width 45 height 11
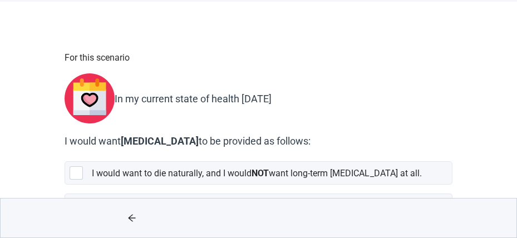
scroll to position [111, 0]
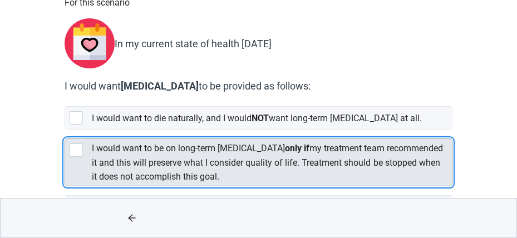
click at [77, 144] on div "[object Object], checkbox, not selected" at bounding box center [76, 150] width 13 height 13
click at [65, 130] on input "I would want to be on long-term [MEDICAL_DATA] only if my treatment team recomm…" at bounding box center [65, 130] width 1 height 1
checkbox input "true"
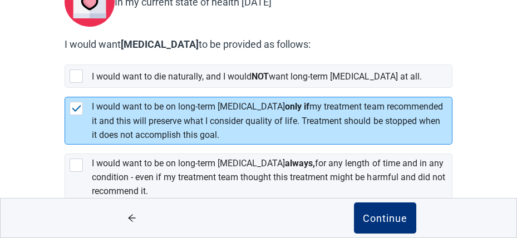
scroll to position [167, 0]
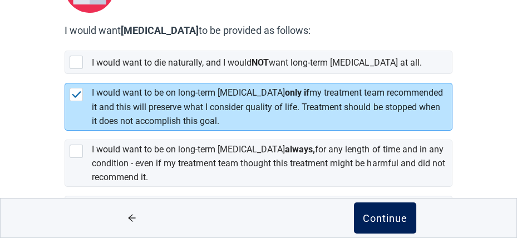
click at [380, 217] on div "Continue" at bounding box center [385, 218] width 45 height 11
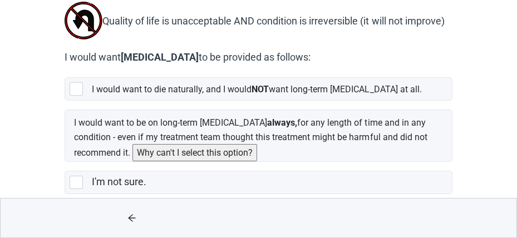
scroll to position [137, 0]
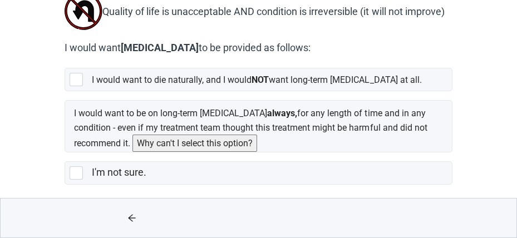
click at [129, 216] on icon "arrow-left" at bounding box center [131, 218] width 9 height 9
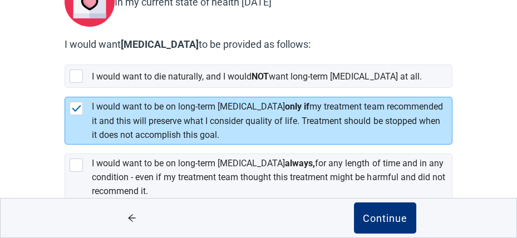
scroll to position [167, 0]
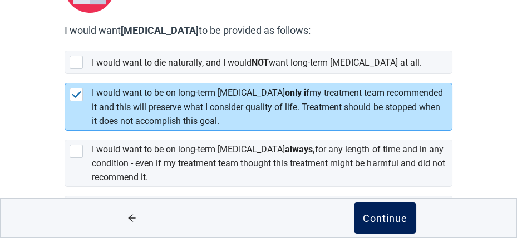
click at [381, 218] on div "Continue" at bounding box center [385, 218] width 45 height 11
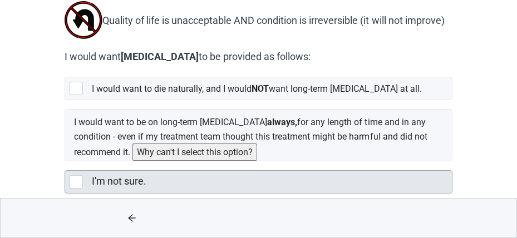
scroll to position [137, 0]
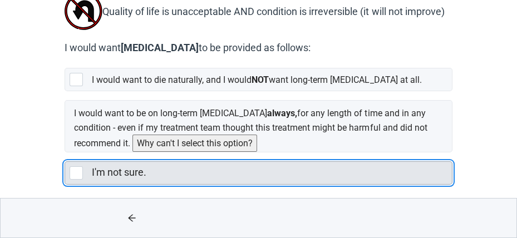
click at [72, 166] on div "I'm not sure., checkbox, not selected" at bounding box center [76, 172] width 13 height 13
click at [65, 153] on input "I'm not sure." at bounding box center [65, 152] width 1 height 1
checkbox input "true"
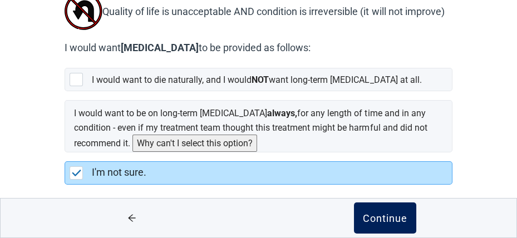
click at [378, 218] on div "Continue" at bounding box center [385, 218] width 45 height 11
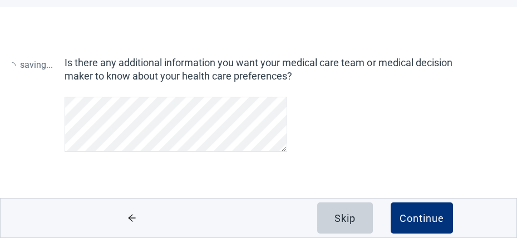
scroll to position [50, 0]
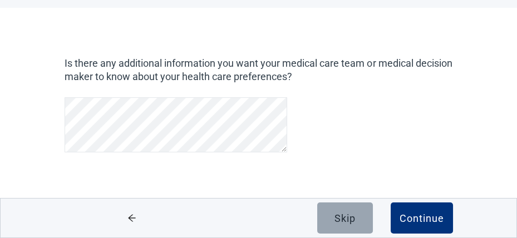
click at [348, 218] on div "Skip" at bounding box center [344, 218] width 21 height 11
click at [342, 218] on div "Skip" at bounding box center [344, 218] width 21 height 11
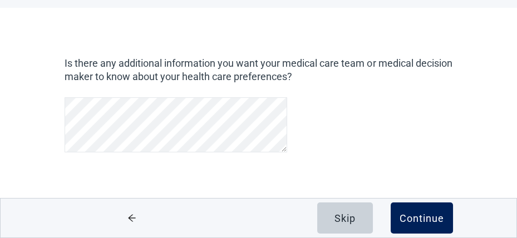
click at [408, 215] on div "Continue" at bounding box center [422, 218] width 45 height 11
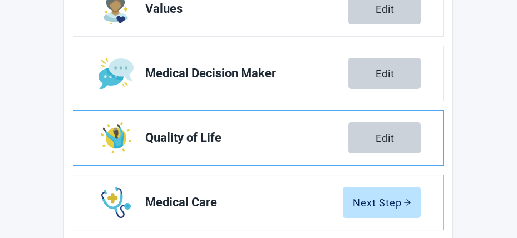
scroll to position [273, 0]
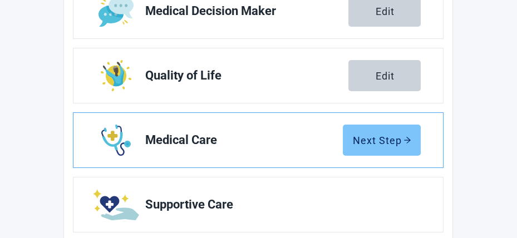
click at [379, 137] on div "Next Step" at bounding box center [381, 140] width 59 height 11
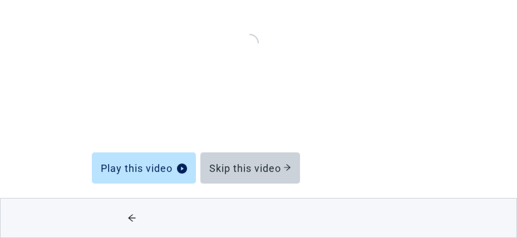
scroll to position [170, 0]
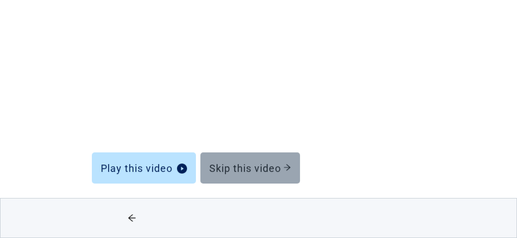
click at [262, 165] on div "Skip this video" at bounding box center [250, 167] width 82 height 11
click at [263, 166] on div "Skip this video" at bounding box center [250, 167] width 82 height 11
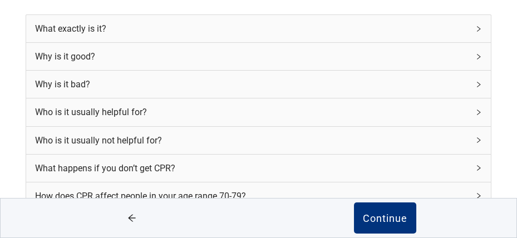
scroll to position [230, 0]
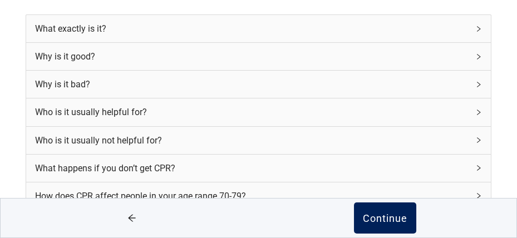
click at [383, 217] on div "Continue" at bounding box center [385, 218] width 45 height 11
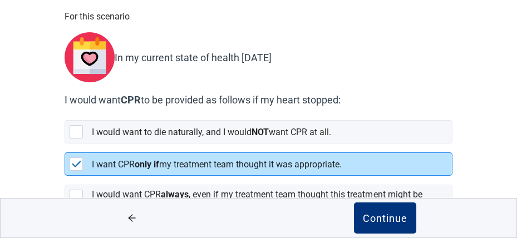
scroll to position [111, 0]
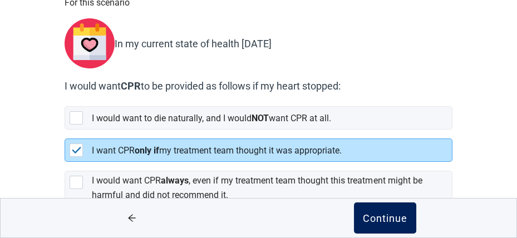
click at [381, 216] on div "Continue" at bounding box center [385, 218] width 45 height 11
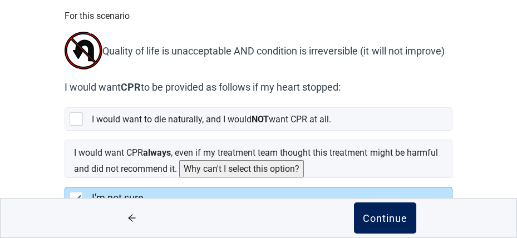
scroll to position [111, 0]
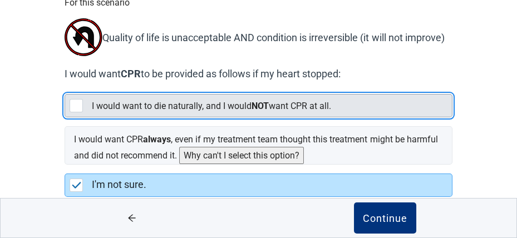
click at [76, 105] on div "[object Object], checkbox, not selected" at bounding box center [76, 105] width 13 height 13
click at [65, 86] on input "I would want to die naturally, and I would NOT want CPR at all." at bounding box center [65, 85] width 1 height 1
checkbox input "true"
checkbox input "false"
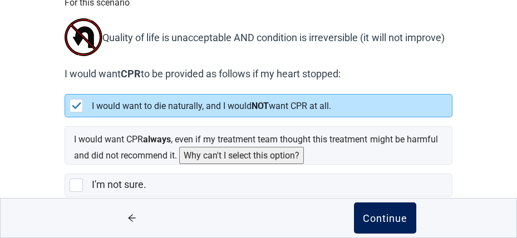
click at [384, 221] on div "Continue" at bounding box center [385, 218] width 45 height 11
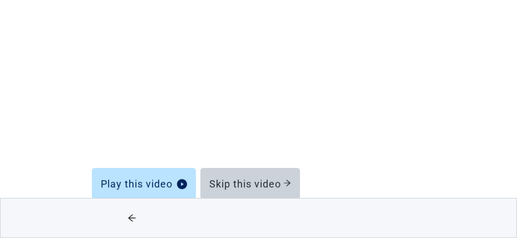
scroll to position [170, 0]
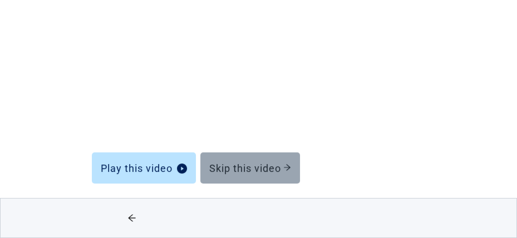
click at [242, 165] on div "Skip this video" at bounding box center [250, 167] width 82 height 11
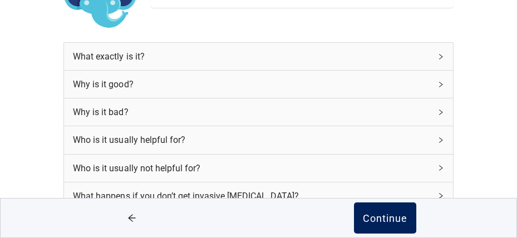
click at [381, 219] on div "Continue" at bounding box center [385, 218] width 45 height 11
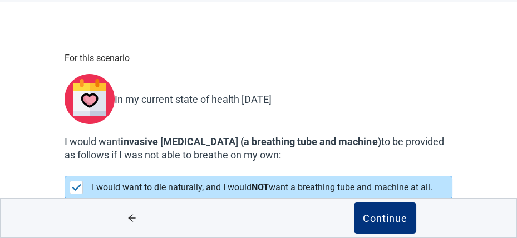
scroll to position [167, 0]
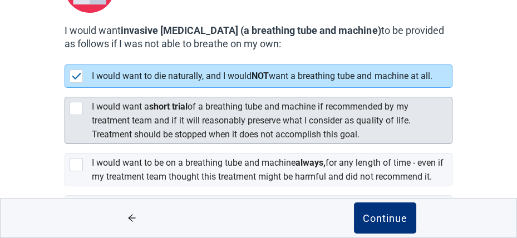
click at [78, 102] on div "[object Object], checkbox, not selected" at bounding box center [76, 108] width 13 height 13
click at [65, 88] on input "I would want a short trial of a breathing tube and machine if recommended by my…" at bounding box center [65, 88] width 1 height 1
checkbox input "true"
checkbox input "false"
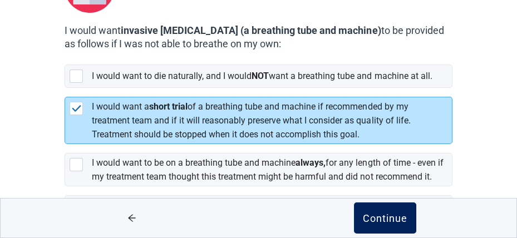
click at [379, 218] on div "Continue" at bounding box center [385, 218] width 45 height 11
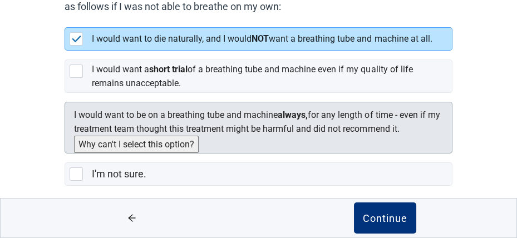
scroll to position [204, 0]
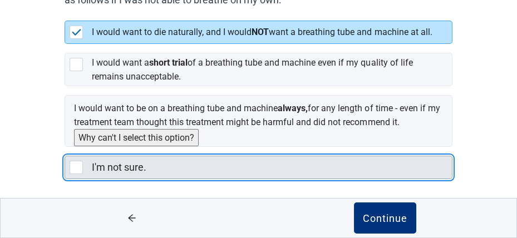
click at [80, 165] on div "I'm not sure., checkbox, not selected" at bounding box center [76, 167] width 13 height 13
click at [65, 147] on input "I'm not sure." at bounding box center [65, 147] width 1 height 1
checkbox input "true"
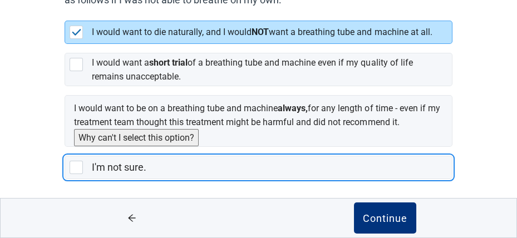
checkbox input "false"
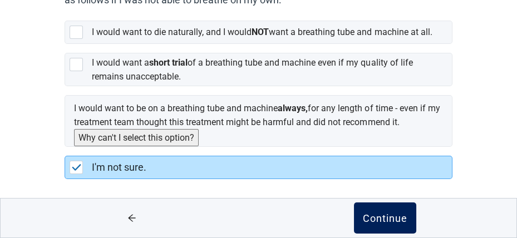
click at [377, 215] on div "Continue" at bounding box center [385, 218] width 45 height 11
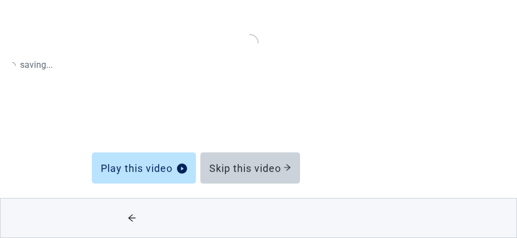
scroll to position [170, 0]
click at [130, 216] on icon "arrow-left" at bounding box center [131, 218] width 9 height 9
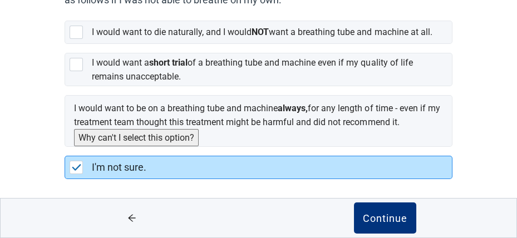
scroll to position [37, 0]
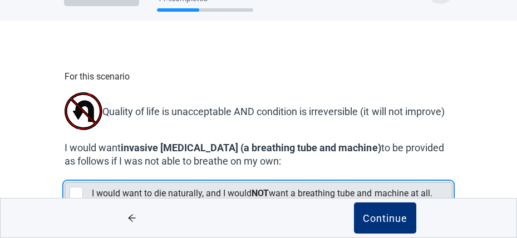
click at [76, 187] on div "[object Object], checkbox, not selected" at bounding box center [76, 193] width 13 height 13
click at [65, 174] on input "I would want to die naturally, and I would NOT want a breathing tube and machin…" at bounding box center [65, 173] width 1 height 1
checkbox input "true"
checkbox input "false"
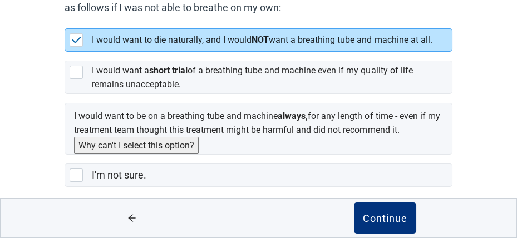
scroll to position [204, 0]
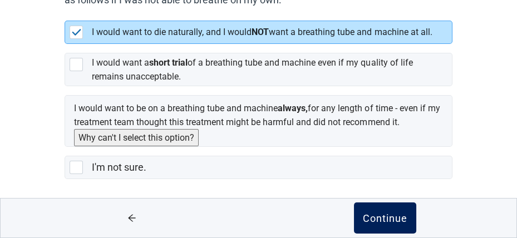
click at [379, 214] on div "Continue" at bounding box center [385, 218] width 45 height 11
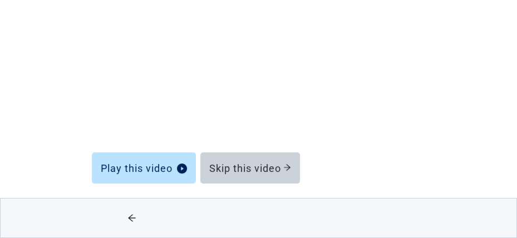
scroll to position [170, 0]
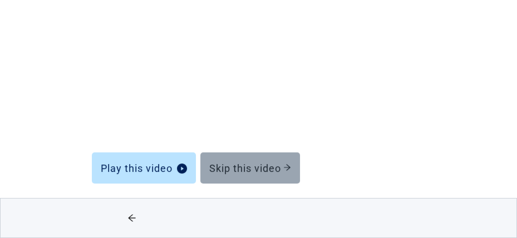
click at [241, 169] on div "Skip this video" at bounding box center [250, 167] width 82 height 11
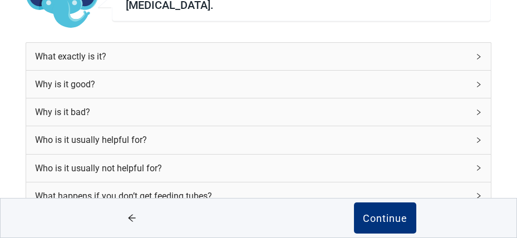
scroll to position [198, 0]
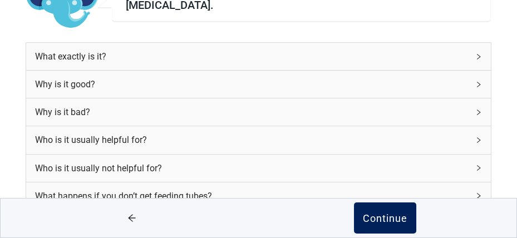
click at [387, 216] on div "Continue" at bounding box center [385, 218] width 45 height 11
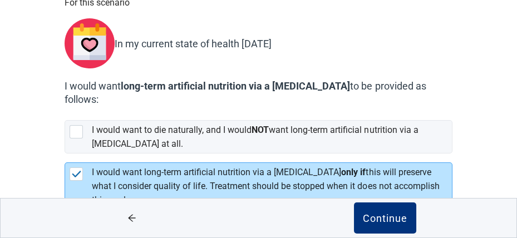
scroll to position [167, 0]
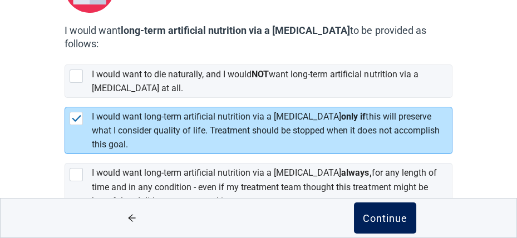
click at [378, 215] on div "Continue" at bounding box center [385, 218] width 45 height 11
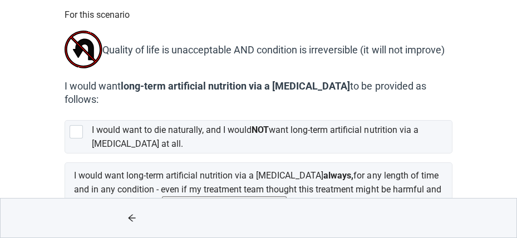
scroll to position [111, 0]
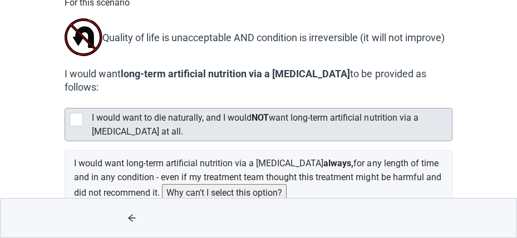
click at [73, 118] on div "[object Object], checkbox, not selected" at bounding box center [76, 119] width 13 height 13
click at [65, 100] on input "I would want to die naturally, and I would NOT want long-term artificial nutrit…" at bounding box center [65, 99] width 1 height 1
checkbox input "true"
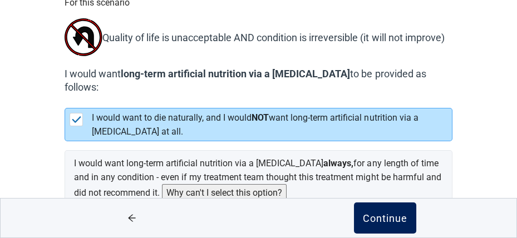
click at [372, 214] on div "Continue" at bounding box center [385, 218] width 45 height 11
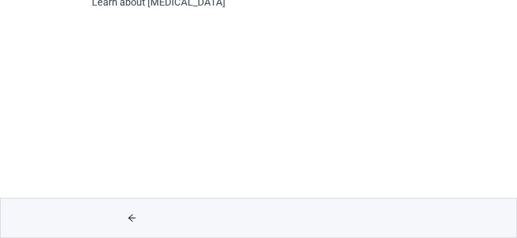
scroll to position [170, 0]
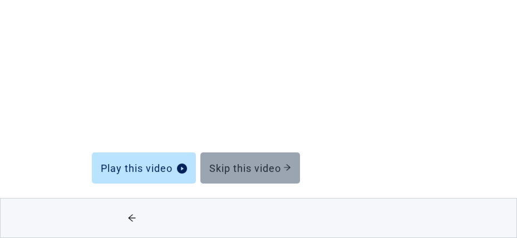
click at [262, 161] on button "Skip this video" at bounding box center [250, 167] width 100 height 31
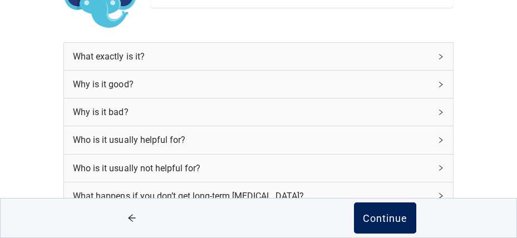
click at [376, 217] on div "Continue" at bounding box center [385, 218] width 45 height 11
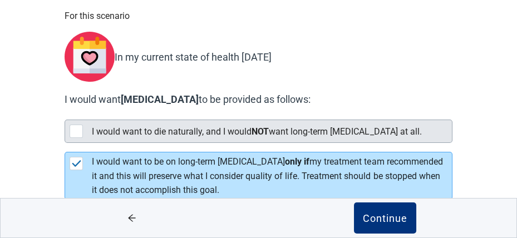
scroll to position [111, 0]
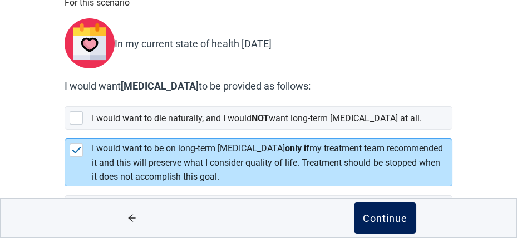
click at [367, 216] on div "Continue" at bounding box center [385, 218] width 45 height 11
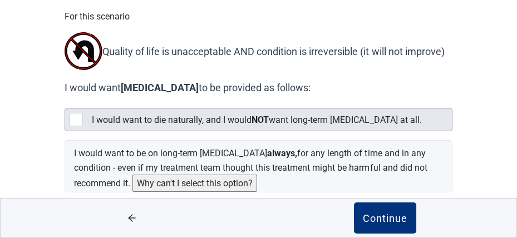
scroll to position [111, 0]
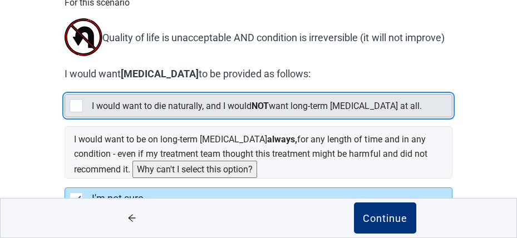
click at [76, 103] on div "[object Object], checkbox, not selected" at bounding box center [76, 105] width 13 height 13
click at [65, 86] on input "I would want to die naturally, and I would NOT want long-term [MEDICAL_DATA] at…" at bounding box center [65, 85] width 1 height 1
checkbox input "true"
checkbox input "false"
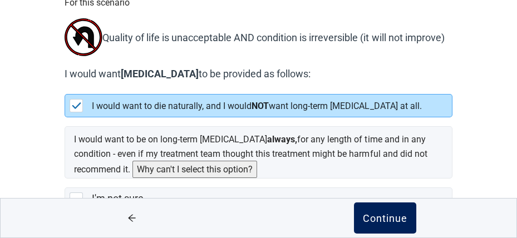
click at [374, 219] on div "Continue" at bounding box center [385, 218] width 45 height 11
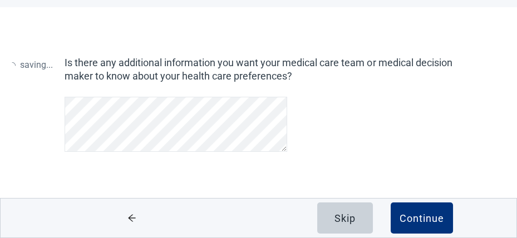
scroll to position [50, 0]
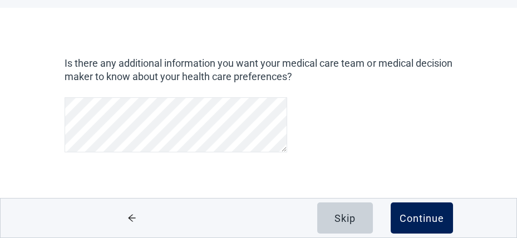
click at [417, 216] on div "Continue" at bounding box center [422, 218] width 45 height 11
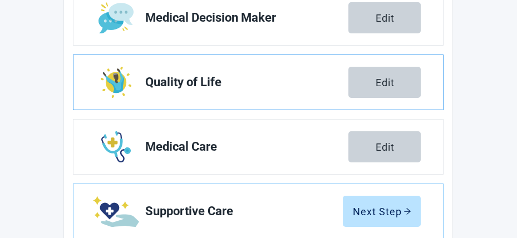
scroll to position [273, 0]
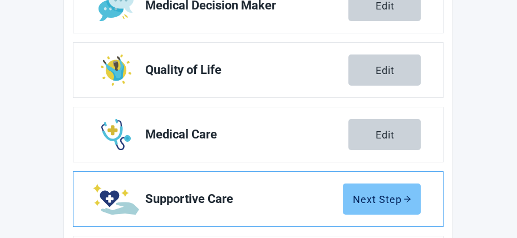
click at [373, 197] on div "Next Step" at bounding box center [381, 199] width 59 height 11
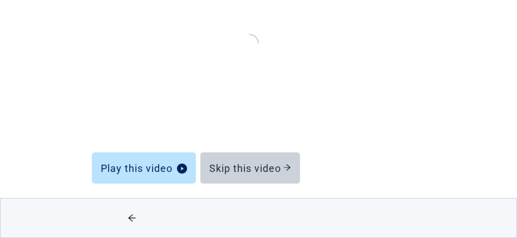
scroll to position [170, 0]
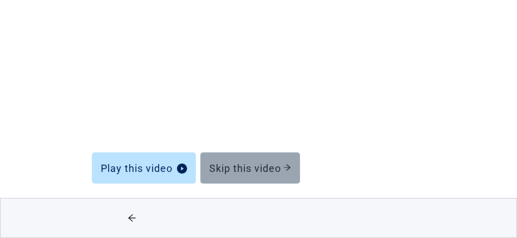
click at [275, 174] on div "Skip this video" at bounding box center [250, 167] width 82 height 11
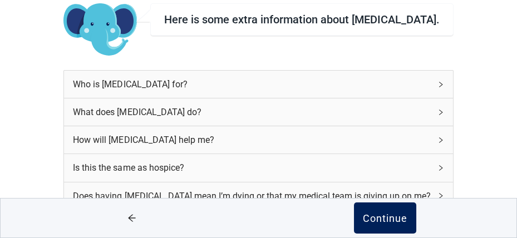
click at [398, 218] on div "Continue" at bounding box center [385, 218] width 45 height 11
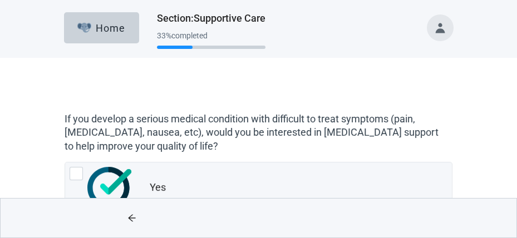
scroll to position [56, 0]
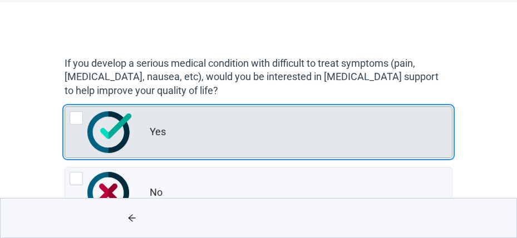
click at [76, 116] on div "Yes, radio button, not checked" at bounding box center [76, 117] width 13 height 13
click at [65, 107] on input "Yes" at bounding box center [65, 106] width 1 height 1
radio input "true"
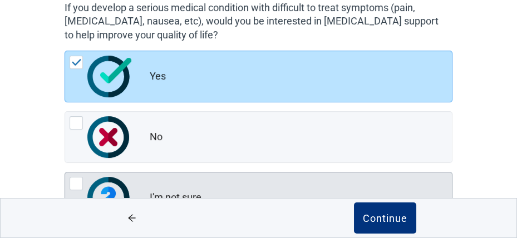
scroll to position [158, 0]
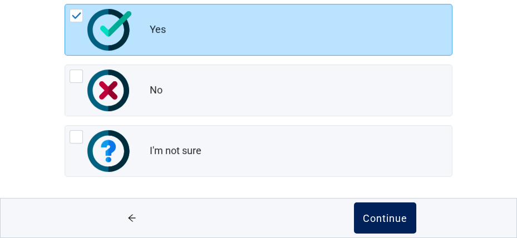
click at [383, 217] on div "Continue" at bounding box center [385, 218] width 45 height 11
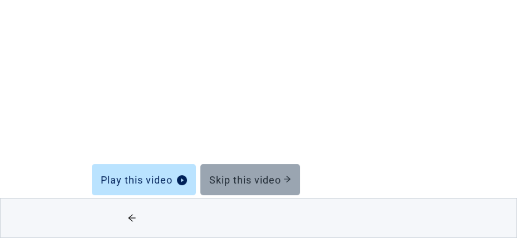
click at [248, 181] on div "Skip this video" at bounding box center [250, 179] width 82 height 11
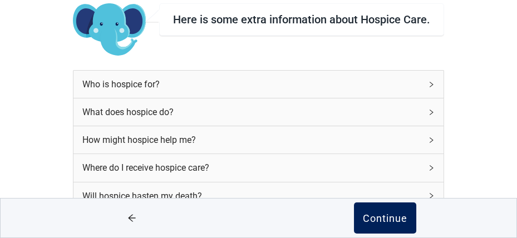
click at [382, 218] on div "Continue" at bounding box center [385, 218] width 45 height 11
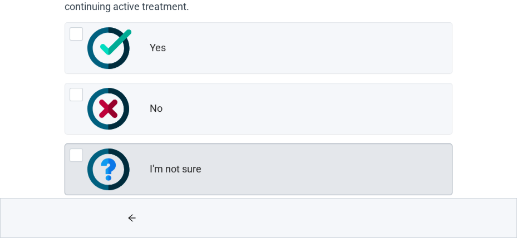
scroll to position [167, 0]
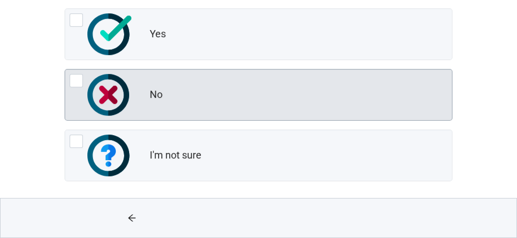
click at [73, 80] on div "No, radio button, not checked" at bounding box center [76, 80] width 13 height 13
click at [65, 70] on input "No" at bounding box center [65, 69] width 1 height 1
radio input "true"
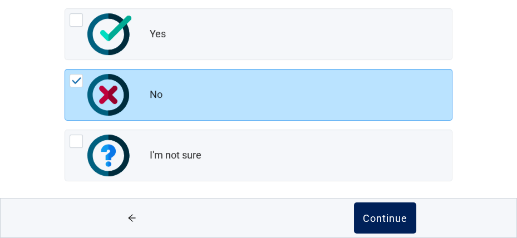
click at [380, 218] on div "Continue" at bounding box center [385, 218] width 45 height 11
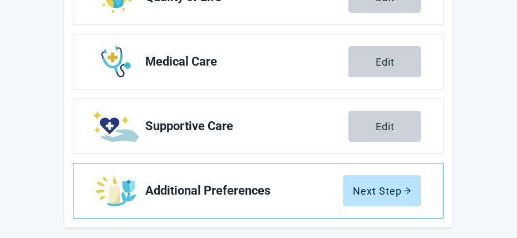
scroll to position [352, 0]
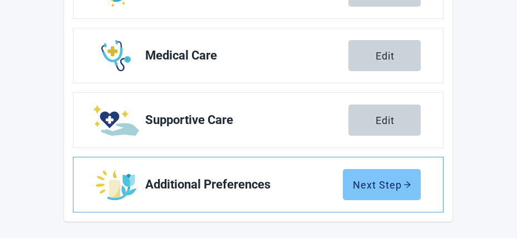
click at [384, 179] on div "Next Step" at bounding box center [381, 184] width 59 height 11
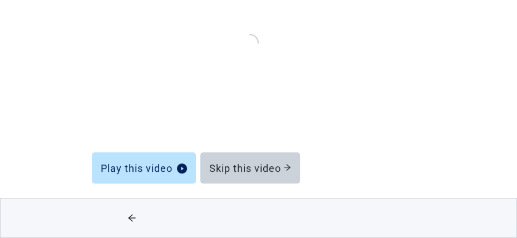
scroll to position [170, 0]
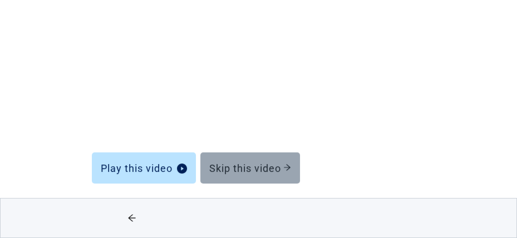
click at [266, 170] on div "Skip this video" at bounding box center [250, 167] width 82 height 11
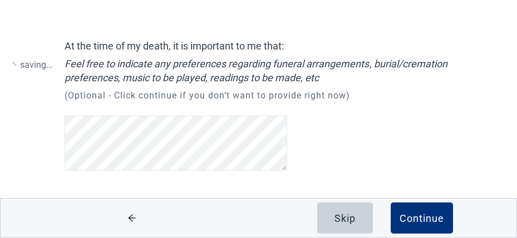
scroll to position [64, 0]
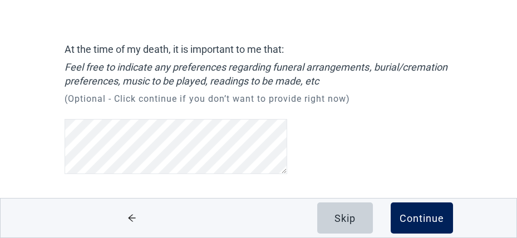
click at [418, 216] on div "Continue" at bounding box center [422, 218] width 45 height 11
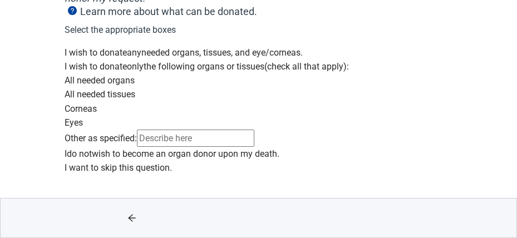
scroll to position [352, 0]
click at [73, 147] on div "Main content" at bounding box center [258, 147] width 387 height 0
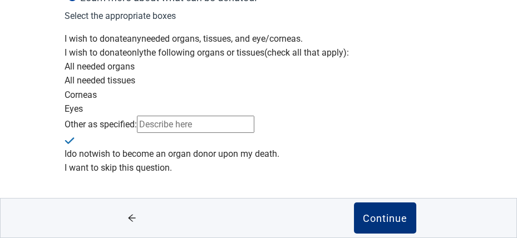
click at [75, 161] on div "Main content" at bounding box center [258, 161] width 387 height 0
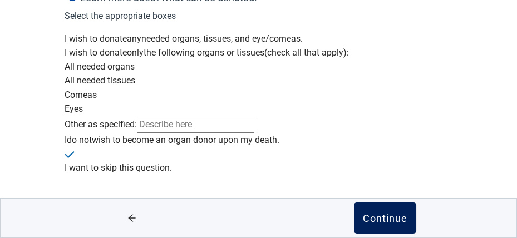
click at [384, 220] on div "Continue" at bounding box center [385, 218] width 45 height 11
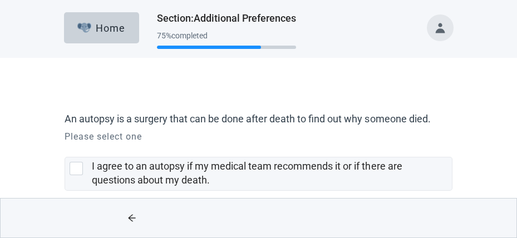
scroll to position [56, 0]
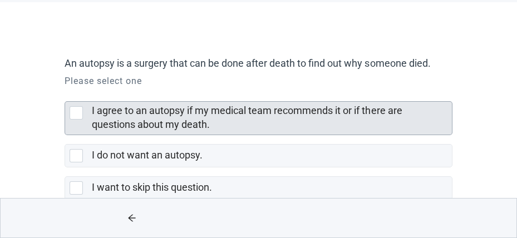
click at [76, 112] on div "I agree to an autopsy if my medical team recommends it or if there are question…" at bounding box center [76, 112] width 13 height 13
click at [65, 93] on input "I agree to an autopsy if my medical team recommends it or if there are question…" at bounding box center [65, 92] width 1 height 1
checkbox input "true"
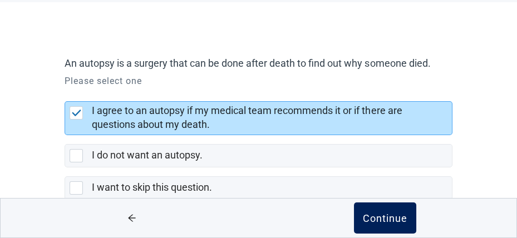
click at [384, 217] on div "Continue" at bounding box center [385, 218] width 45 height 11
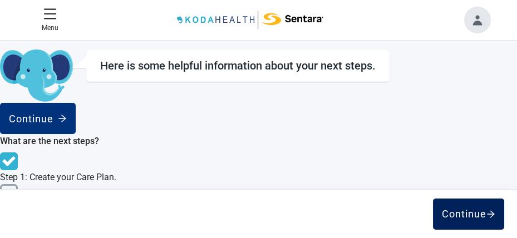
click at [453, 213] on div "Continue" at bounding box center [468, 214] width 53 height 11
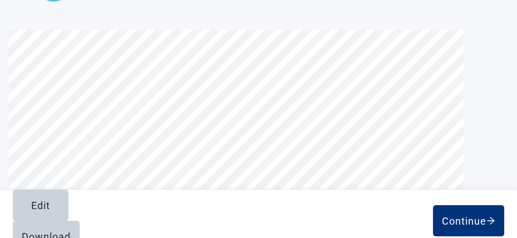
scroll to position [1447, 0]
click at [71, 231] on div "Download" at bounding box center [46, 236] width 49 height 11
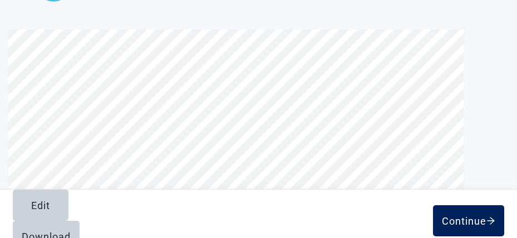
click at [465, 215] on div "Continue" at bounding box center [468, 220] width 53 height 11
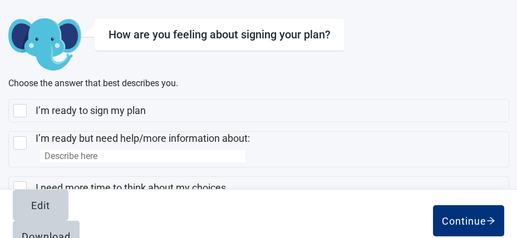
scroll to position [56, 0]
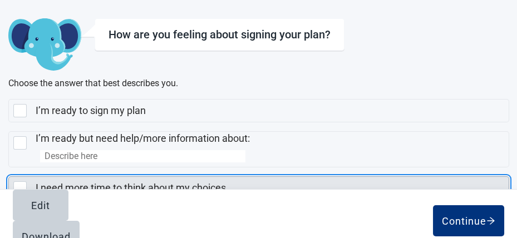
click at [27, 181] on div "I need more time to think about my choices., checkbox, not selected" at bounding box center [19, 187] width 13 height 13
click at [9, 176] on input "I need more time to think about my choices." at bounding box center [8, 176] width 1 height 1
checkbox input "true"
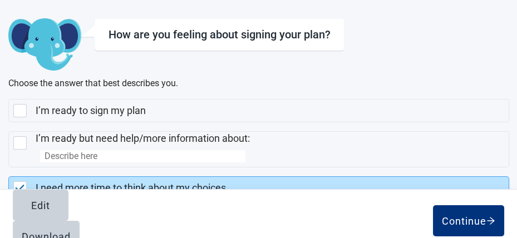
scroll to position [111, 0]
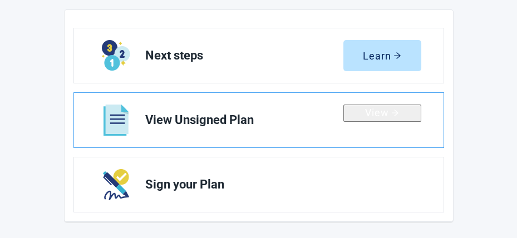
click at [373, 119] on div "View" at bounding box center [382, 112] width 34 height 11
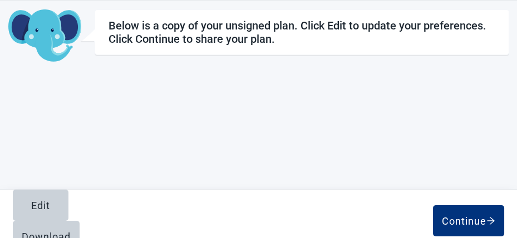
scroll to position [111, 0]
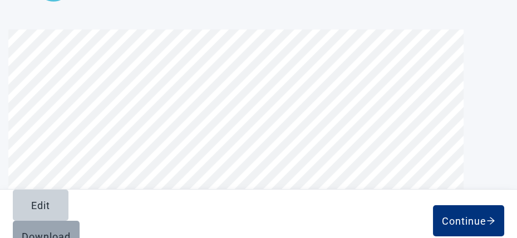
click at [71, 231] on div "Download" at bounding box center [46, 236] width 49 height 11
